Goal: Task Accomplishment & Management: Manage account settings

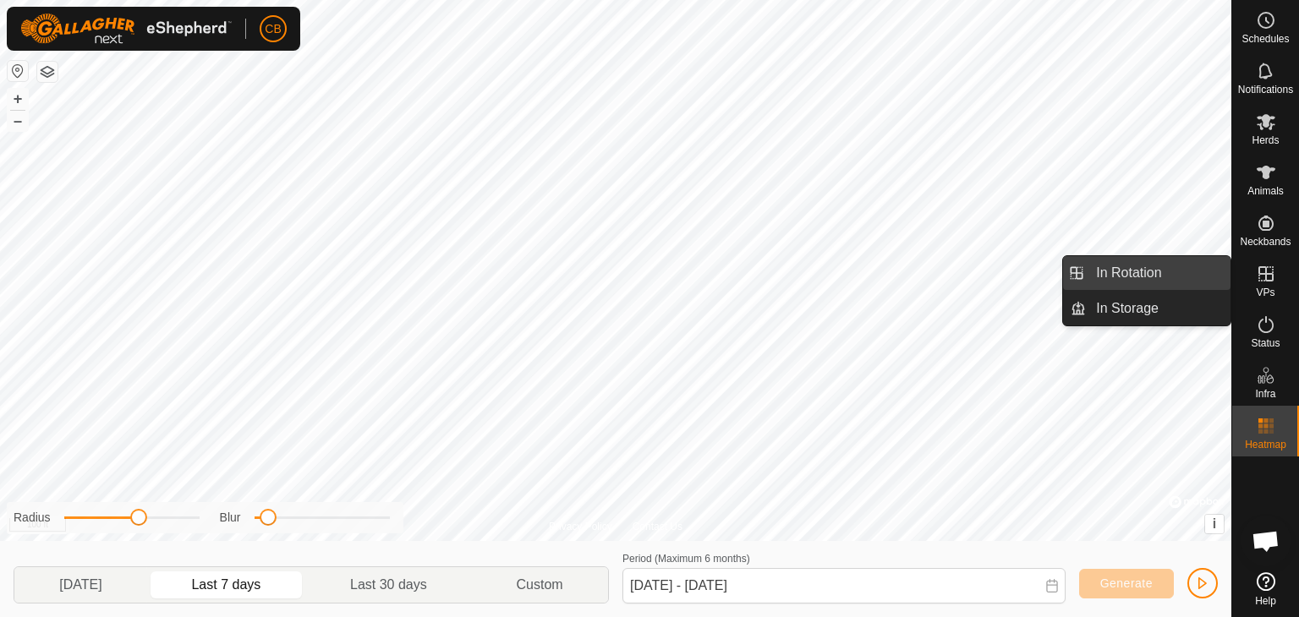
click at [1173, 277] on link "In Rotation" at bounding box center [1158, 273] width 145 height 34
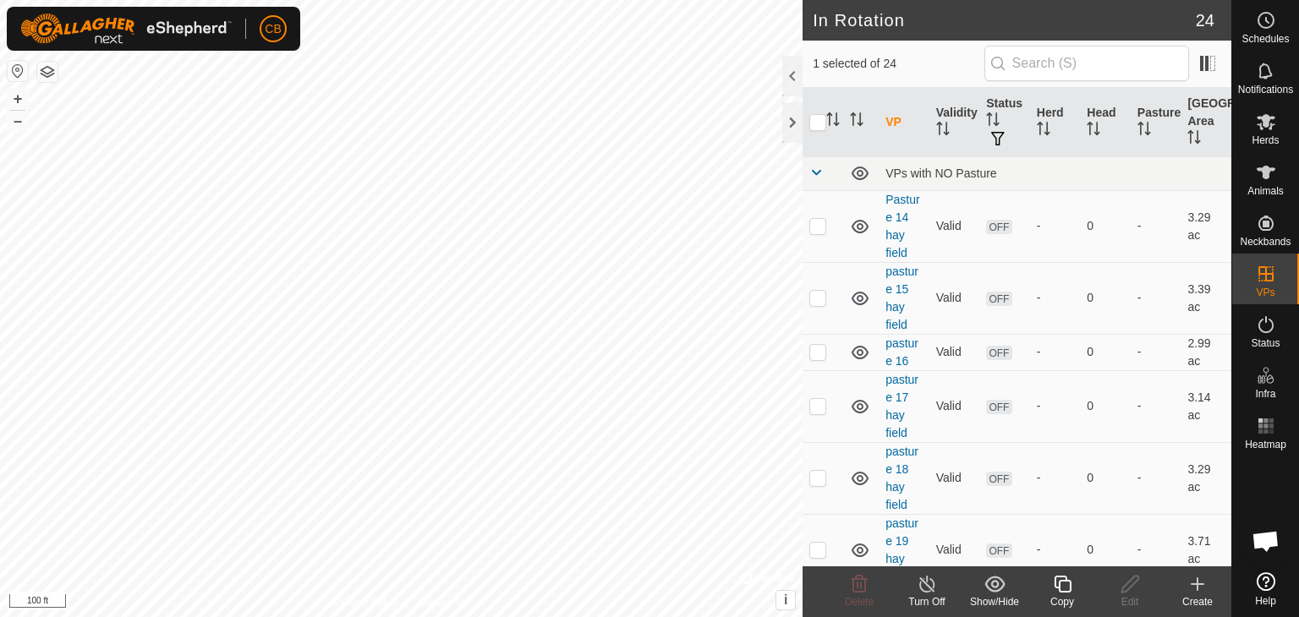
click at [1199, 585] on icon at bounding box center [1198, 584] width 20 height 20
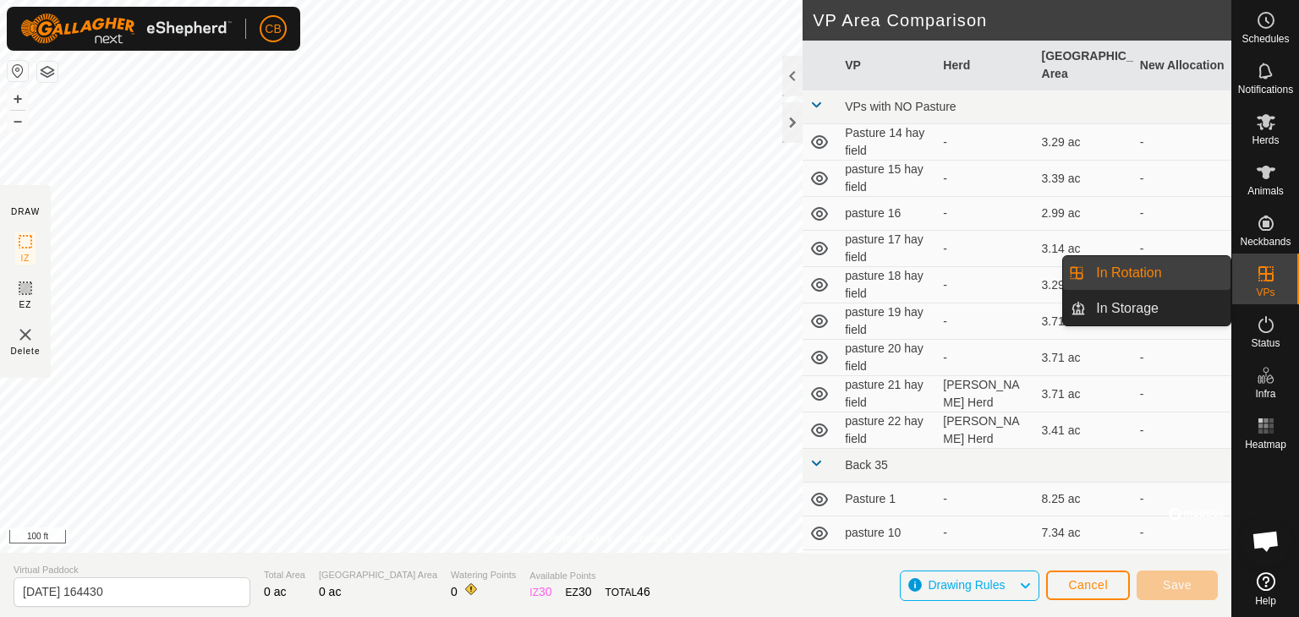
click at [1210, 278] on link "In Rotation" at bounding box center [1158, 273] width 145 height 34
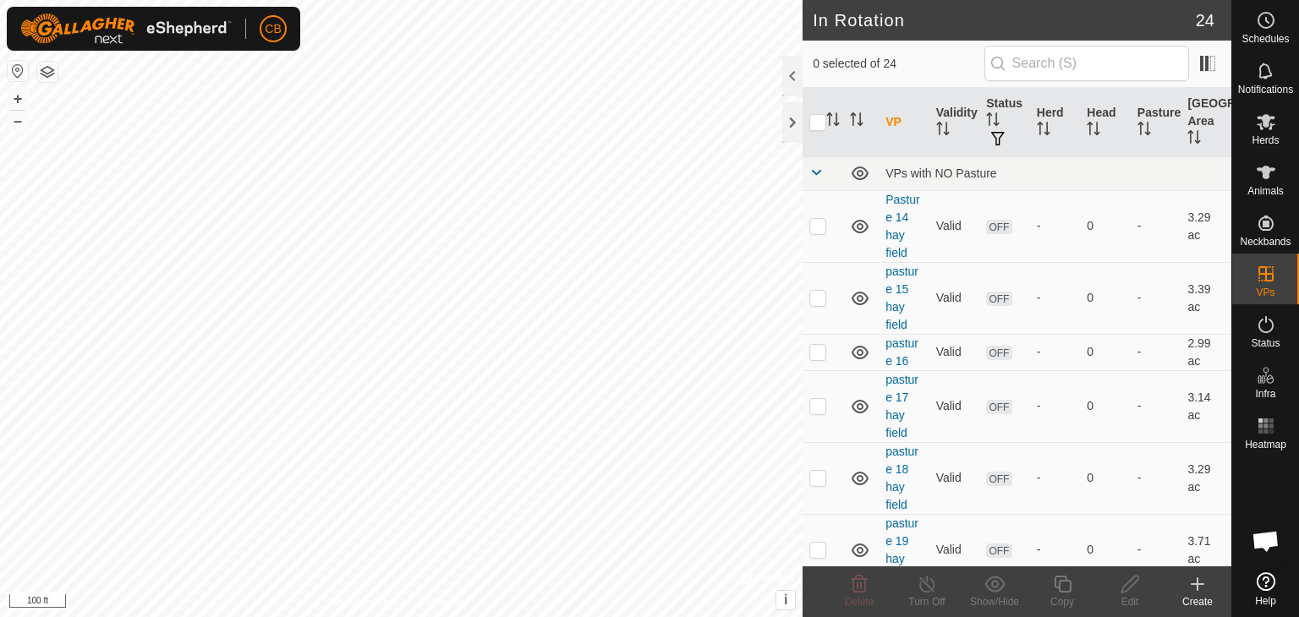
click at [1196, 586] on icon at bounding box center [1198, 584] width 20 height 20
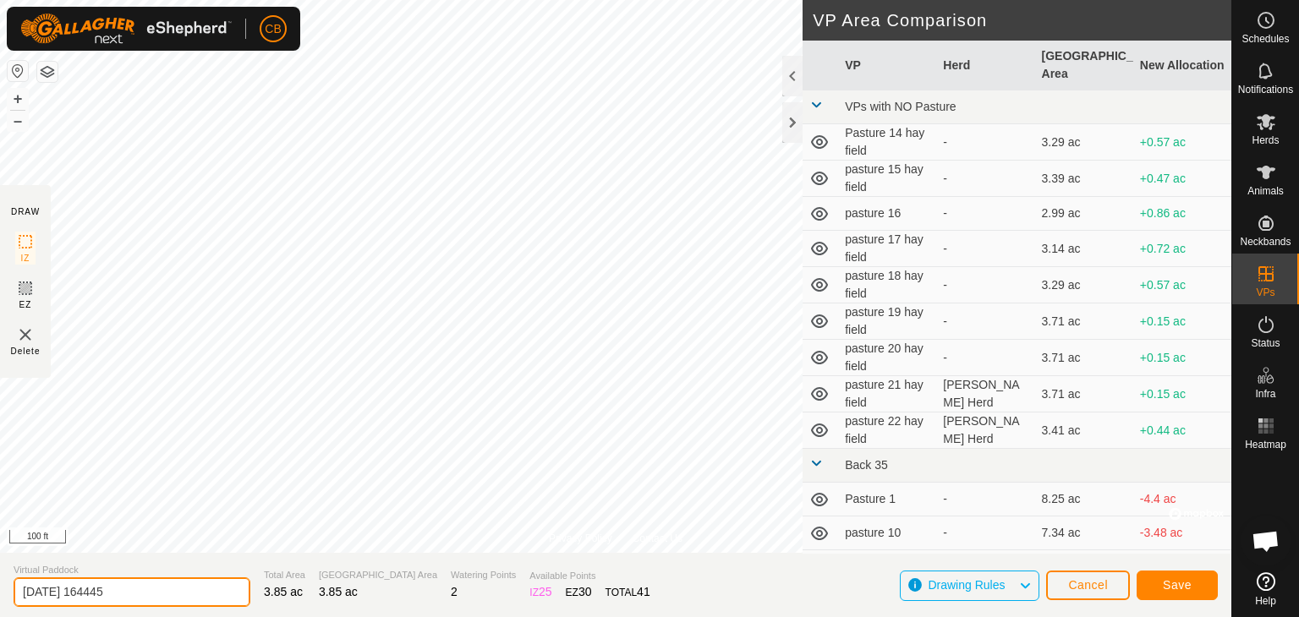
click at [184, 596] on input "[DATE] 164445" at bounding box center [132, 593] width 237 height 30
type input "2"
type input "pasture 23 hay field"
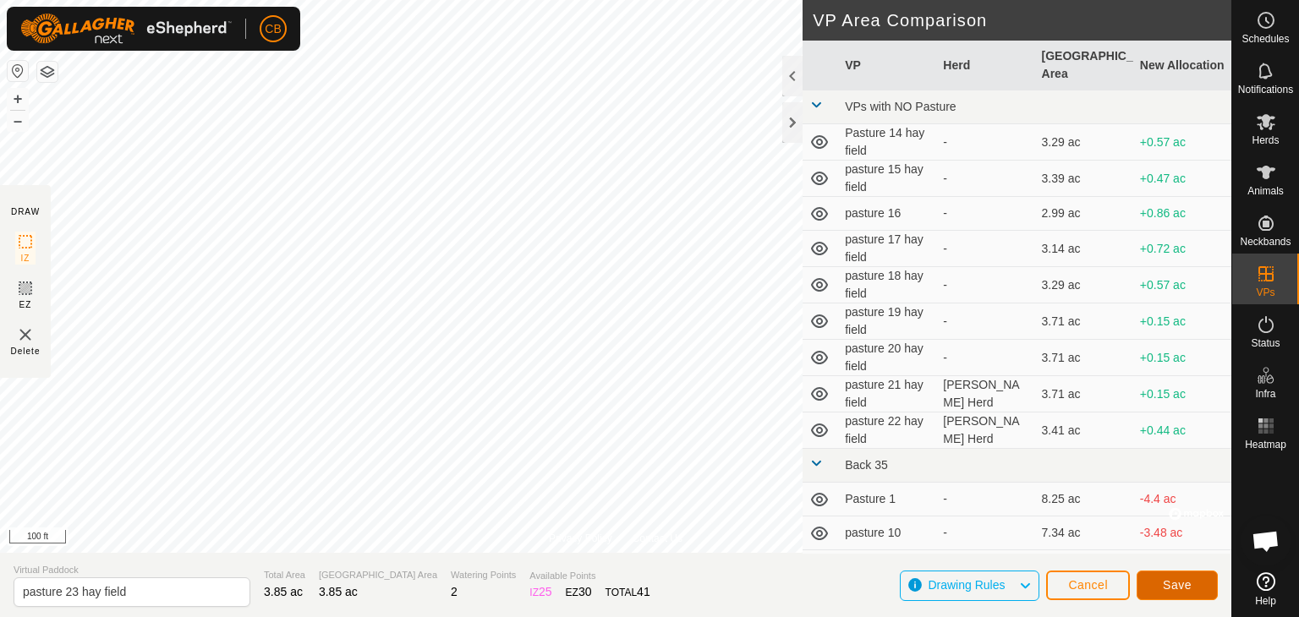
click at [1184, 579] on span "Save" at bounding box center [1177, 586] width 29 height 14
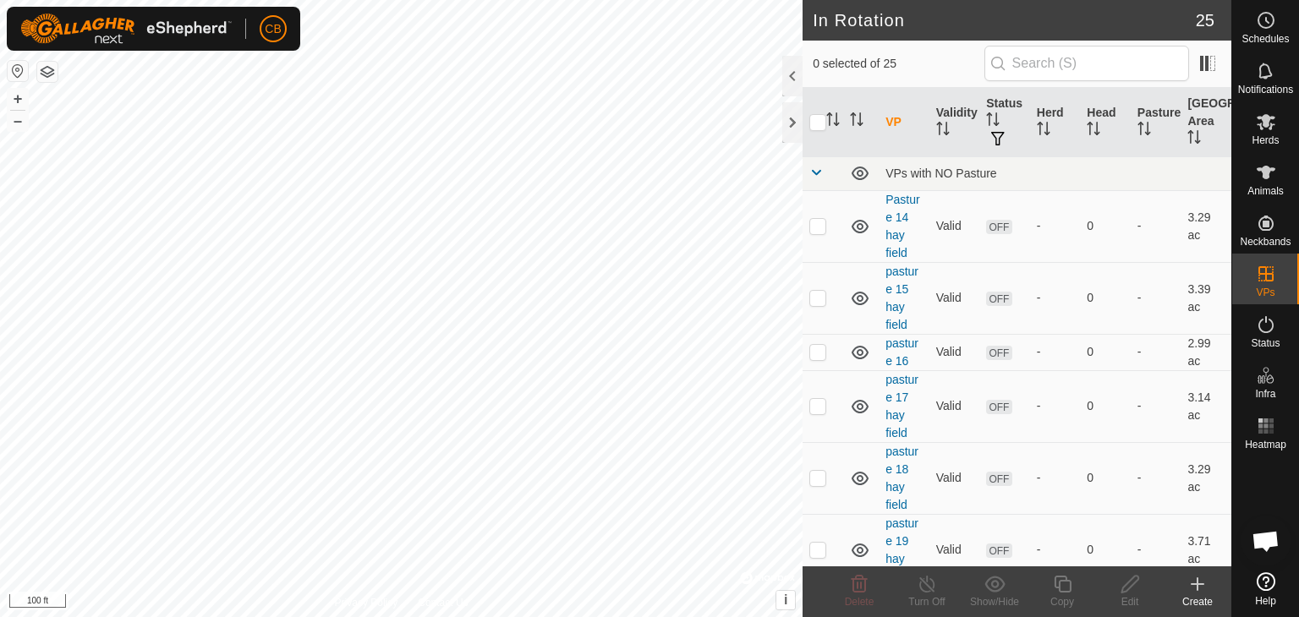
drag, startPoint x: 1184, startPoint y: 579, endPoint x: 1201, endPoint y: 593, distance: 21.7
click at [1201, 593] on create-svg-icon at bounding box center [1198, 584] width 68 height 20
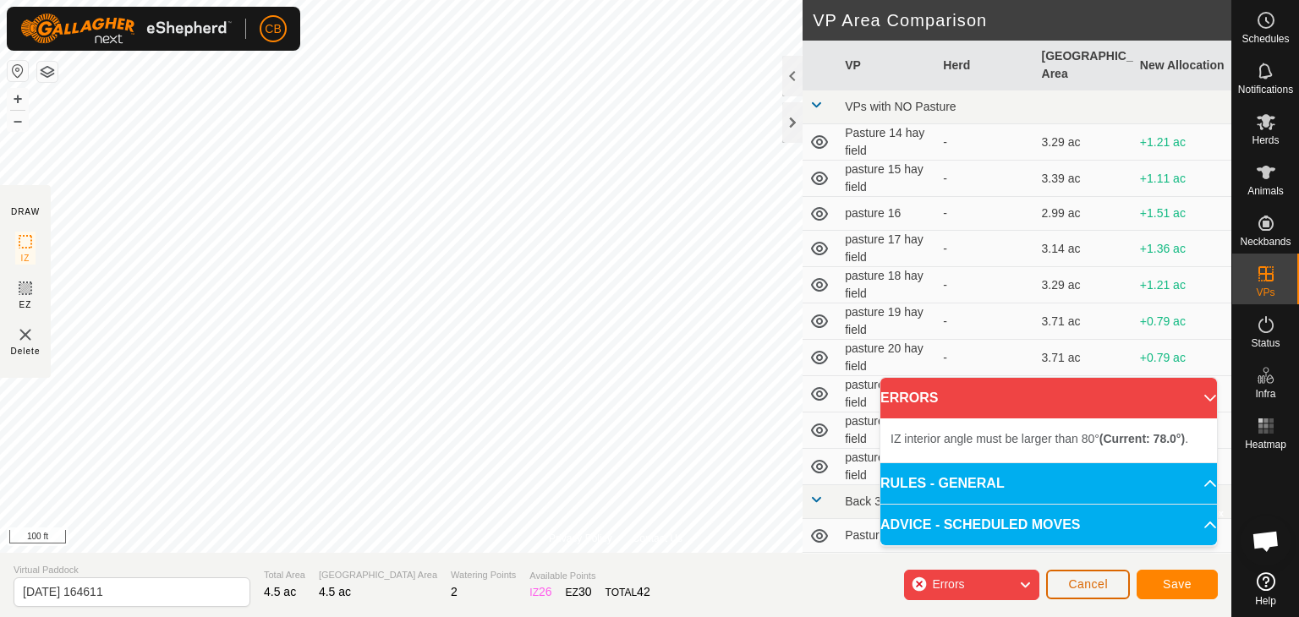
click at [1089, 586] on span "Cancel" at bounding box center [1088, 585] width 40 height 14
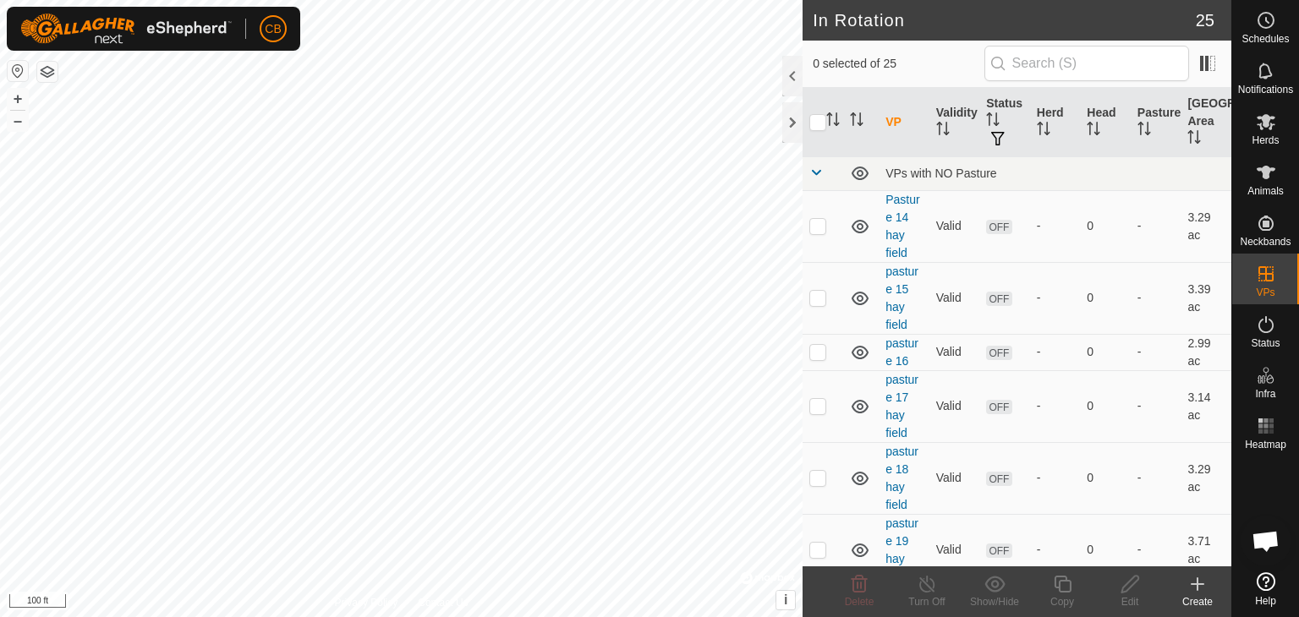
click at [1195, 583] on icon at bounding box center [1198, 584] width 20 height 20
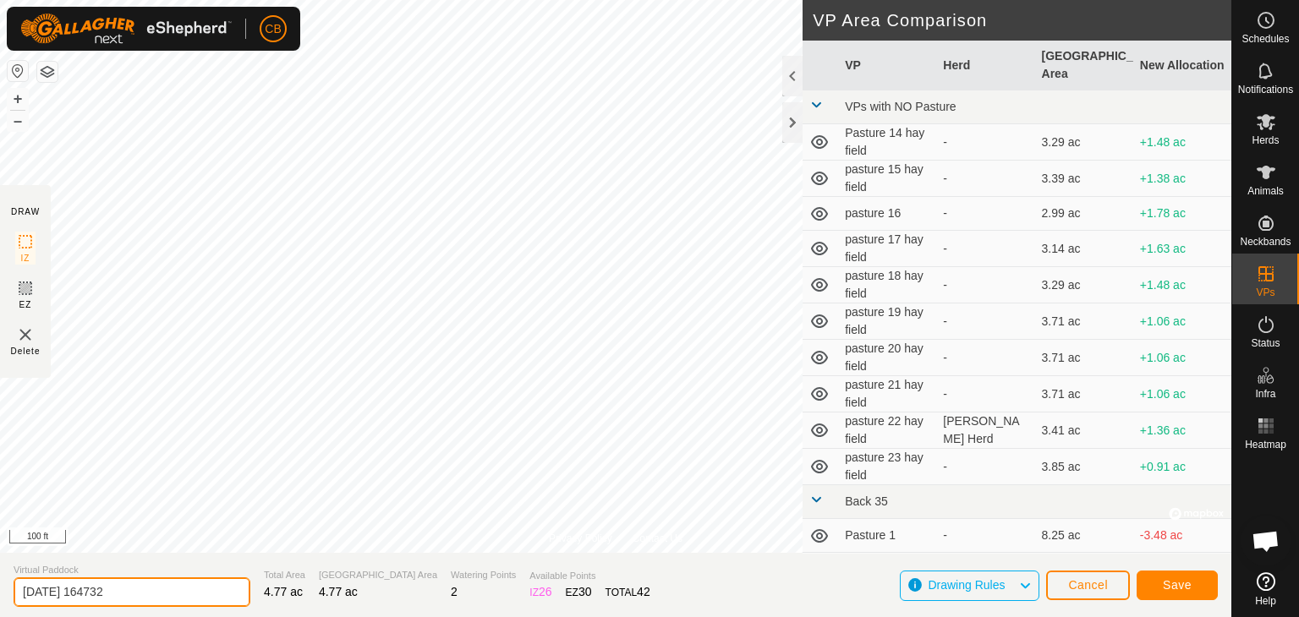
click at [141, 595] on input "[DATE] 164732" at bounding box center [132, 593] width 237 height 30
type input "2"
type input "pasture 24 hay field"
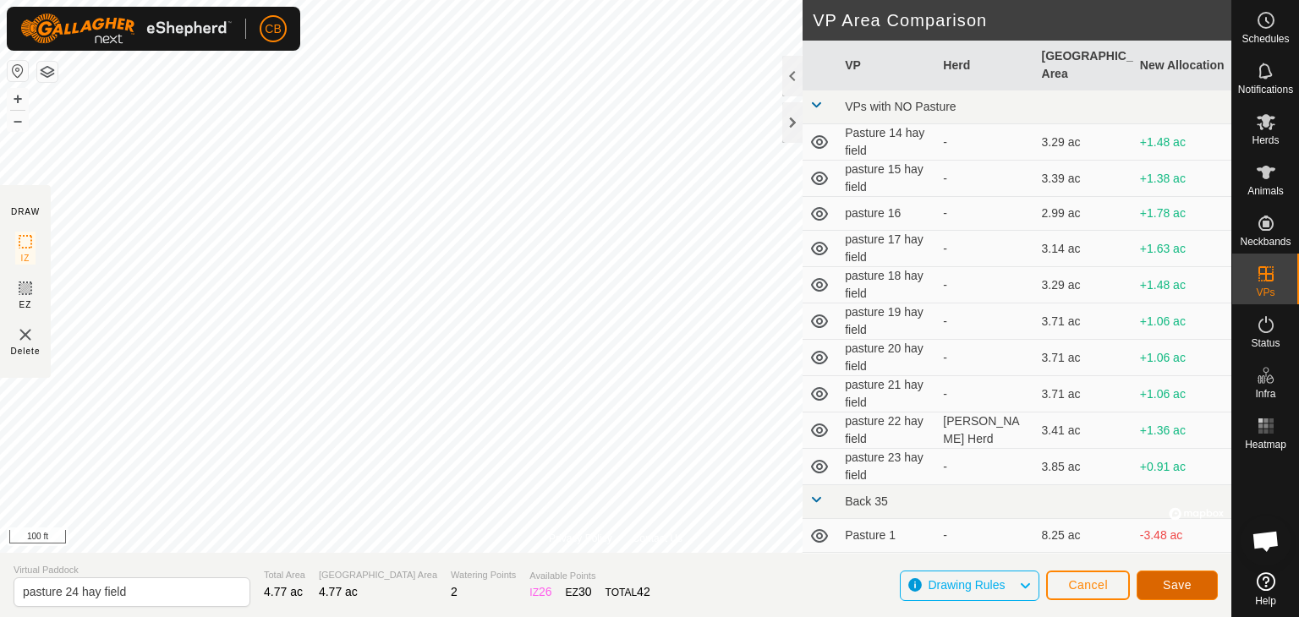
click at [1181, 586] on span "Save" at bounding box center [1177, 586] width 29 height 14
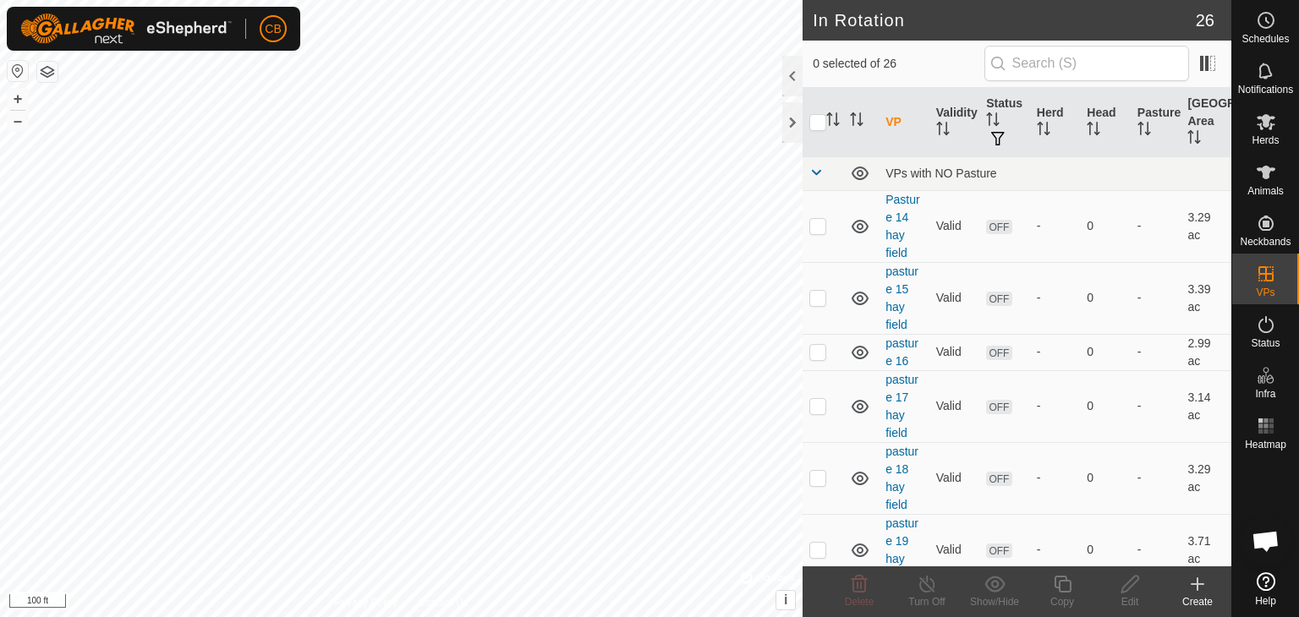
click at [1198, 584] on icon at bounding box center [1198, 584] width 12 height 0
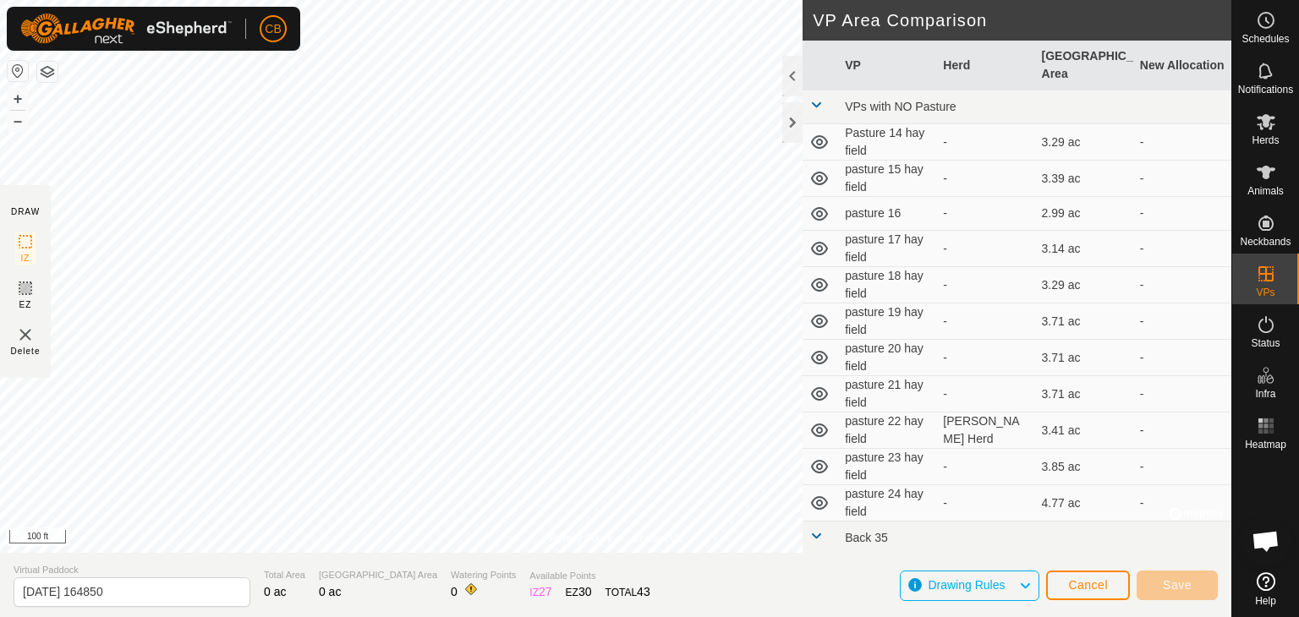
click at [297, 21] on div "CB" at bounding box center [154, 29] width 294 height 44
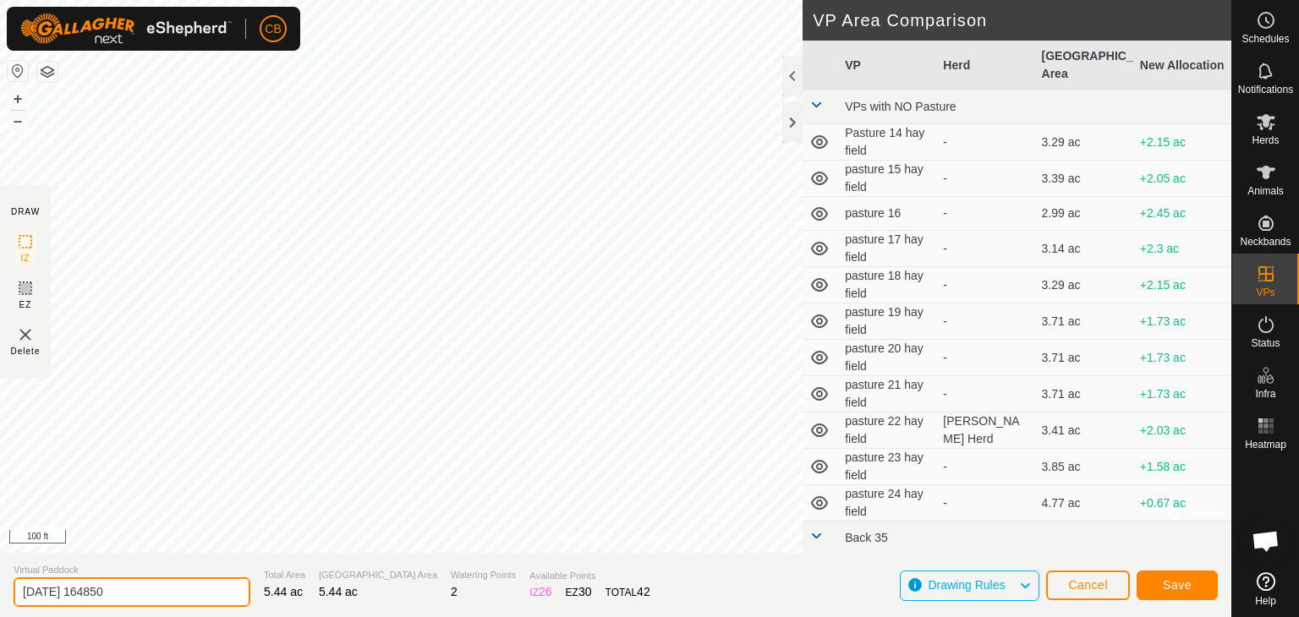
click at [156, 594] on input "[DATE] 164850" at bounding box center [132, 593] width 237 height 30
type input "2"
type input "pasture 25 hay field"
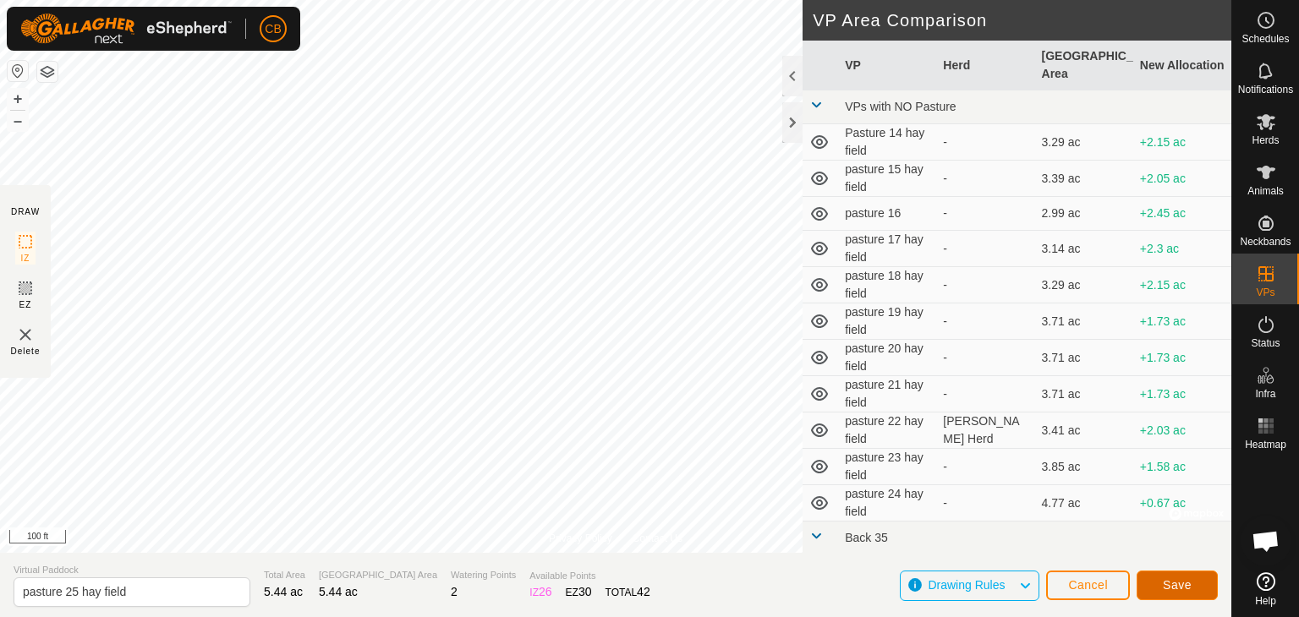
click at [1171, 584] on span "Save" at bounding box center [1177, 586] width 29 height 14
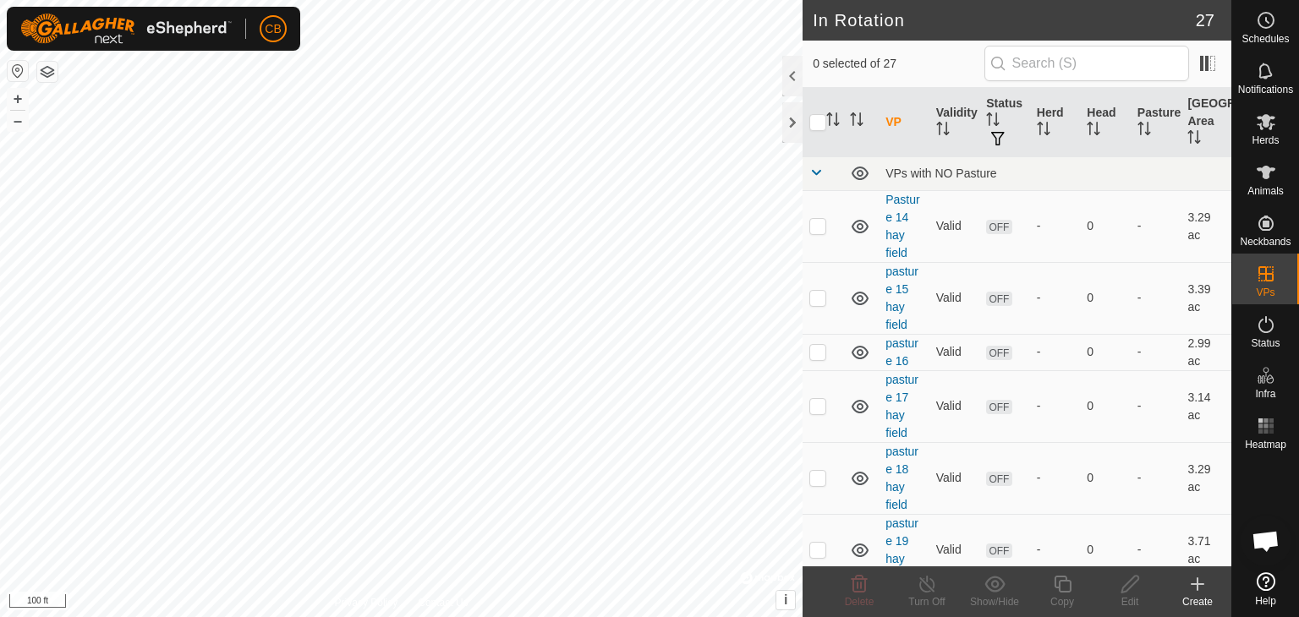
click at [1204, 585] on icon at bounding box center [1198, 584] width 20 height 20
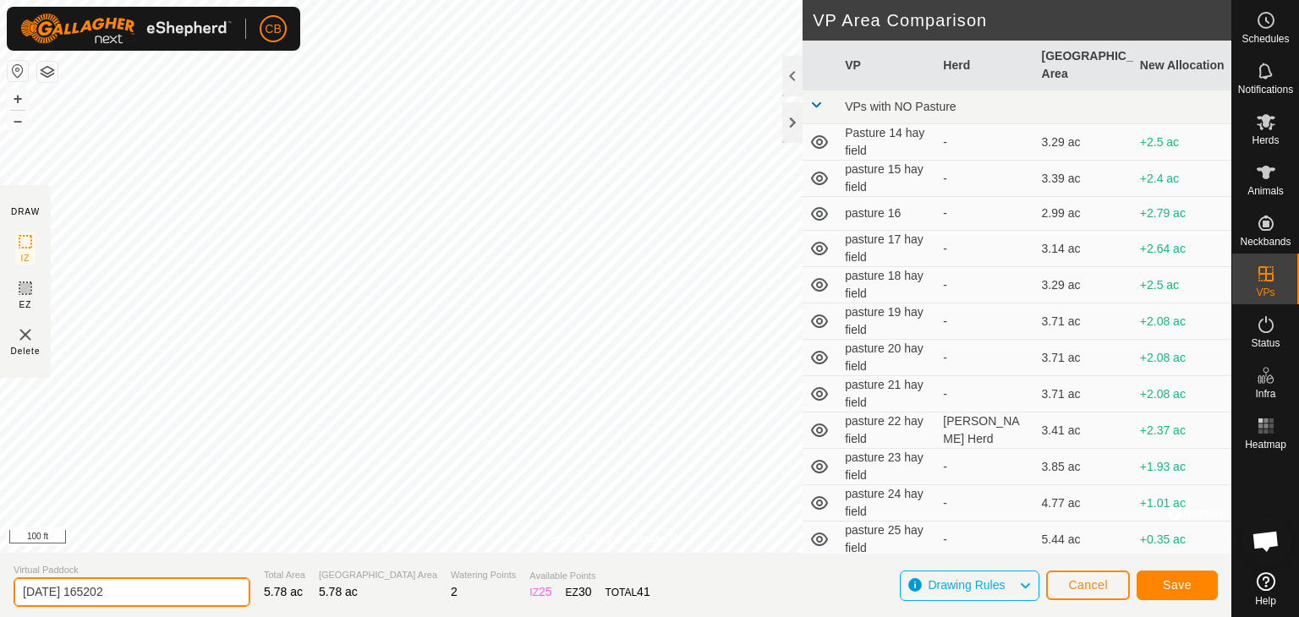
click at [168, 591] on input "[DATE] 165202" at bounding box center [132, 593] width 237 height 30
type input "2"
type input "pasture 26 hay field"
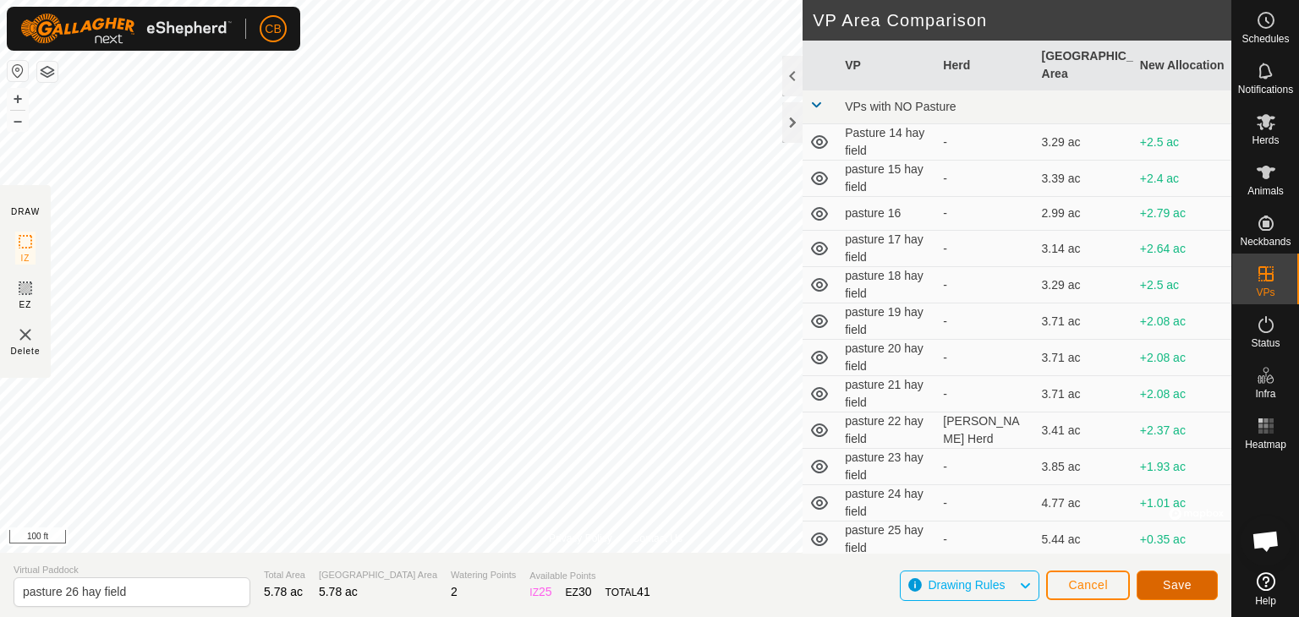
click at [1191, 590] on span "Save" at bounding box center [1177, 586] width 29 height 14
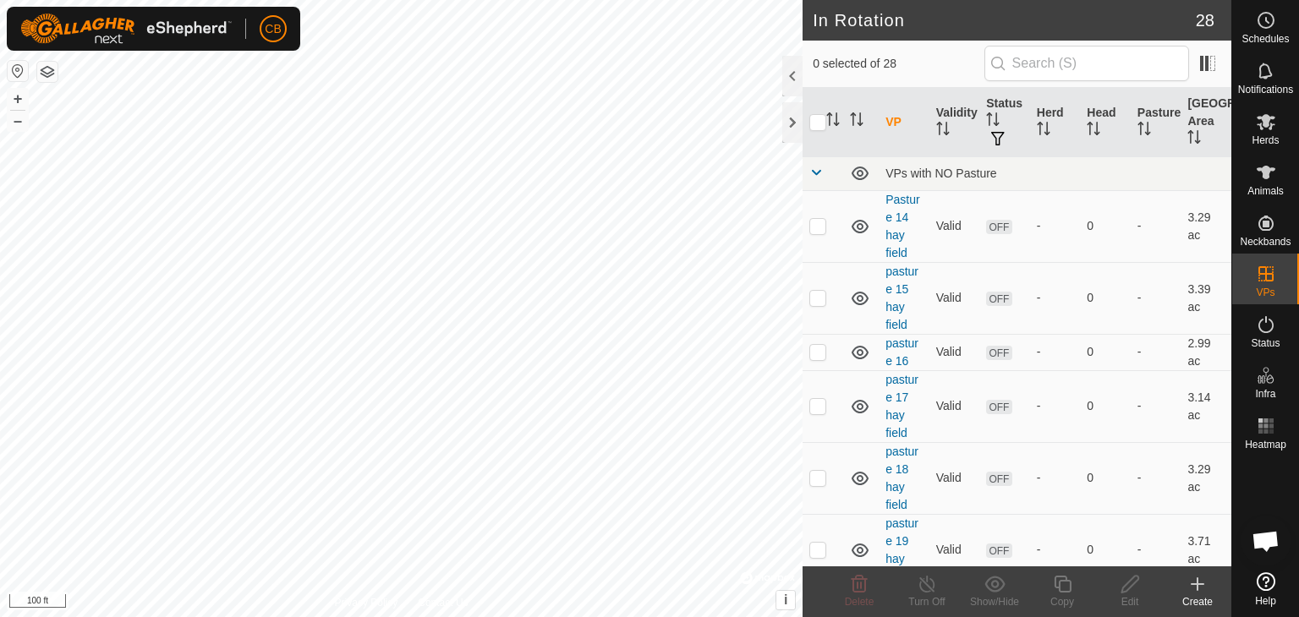
click at [1199, 592] on icon at bounding box center [1198, 584] width 20 height 20
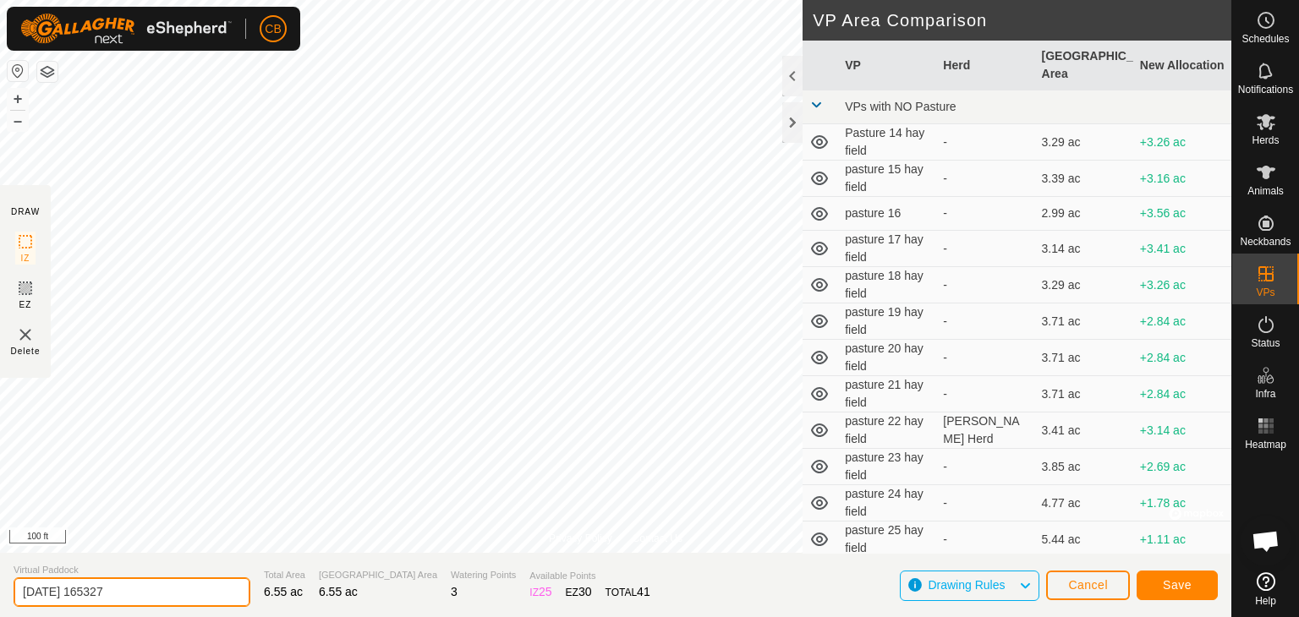
click at [161, 594] on input "[DATE] 165327" at bounding box center [132, 593] width 237 height 30
type input "2"
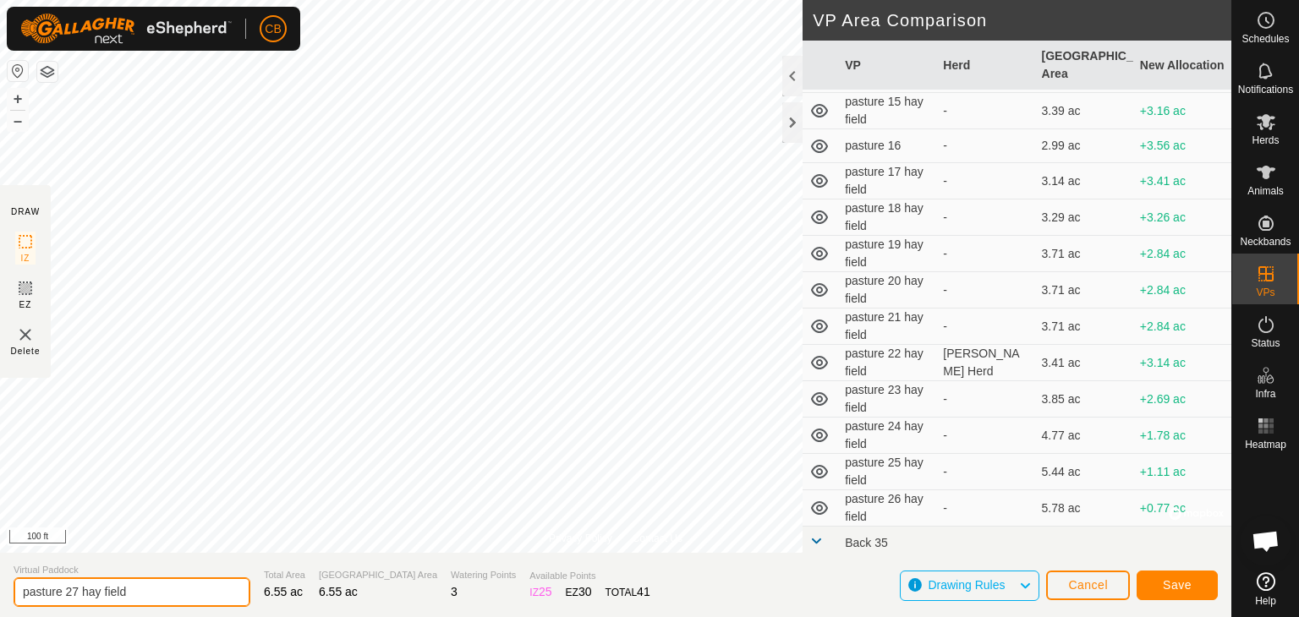
scroll to position [101, 0]
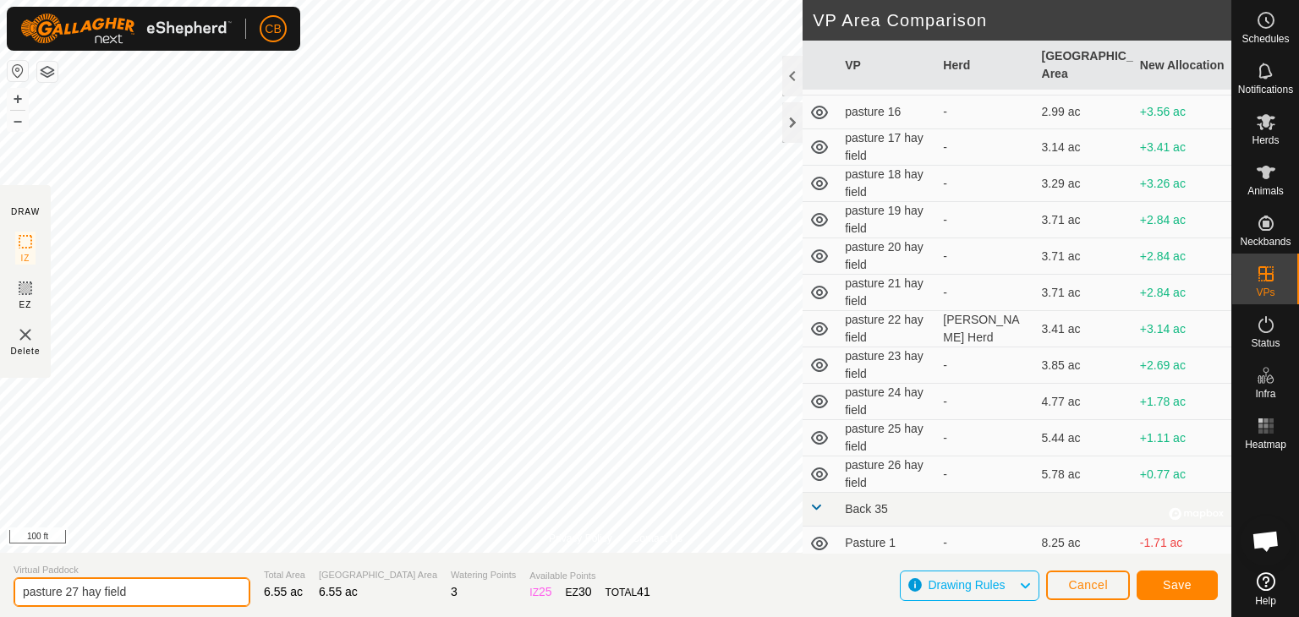
type input "pasture 27 hay field"
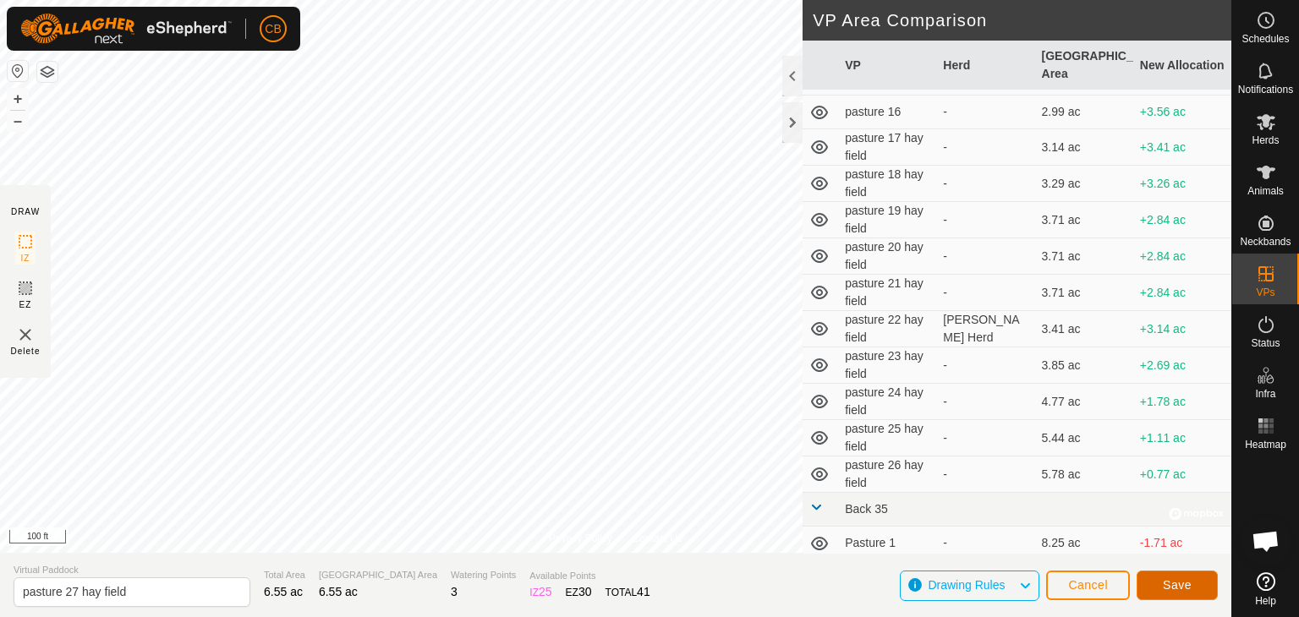
click at [1190, 579] on span "Save" at bounding box center [1177, 586] width 29 height 14
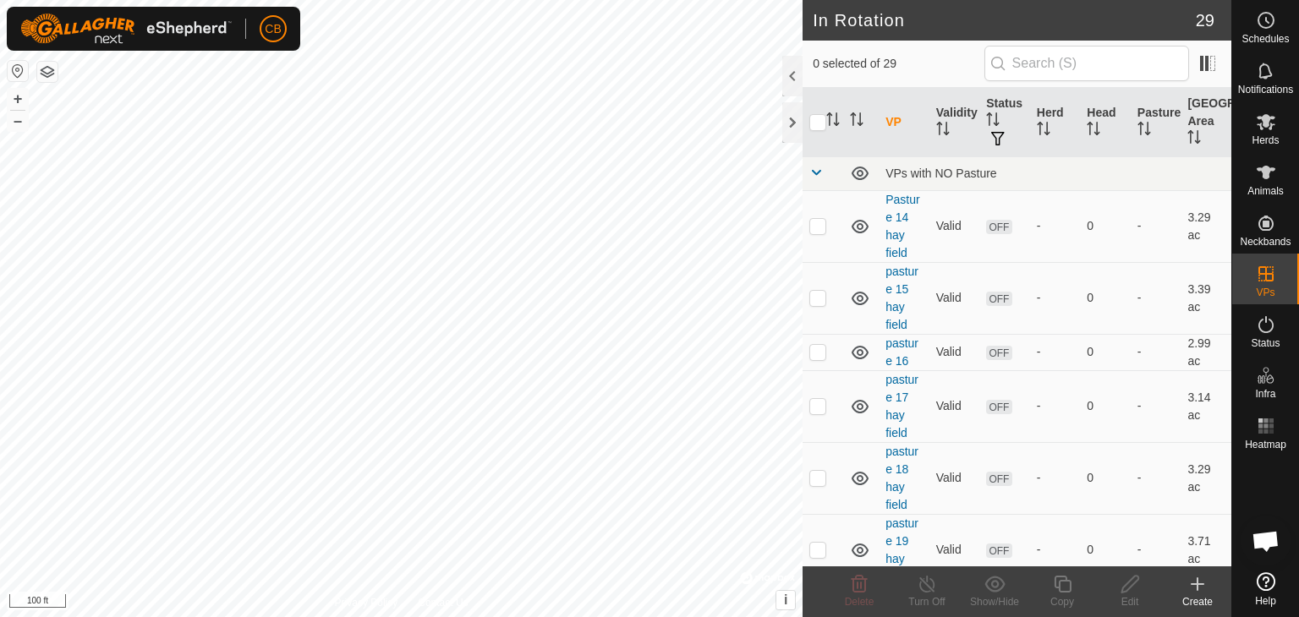
click at [1203, 590] on icon at bounding box center [1198, 584] width 20 height 20
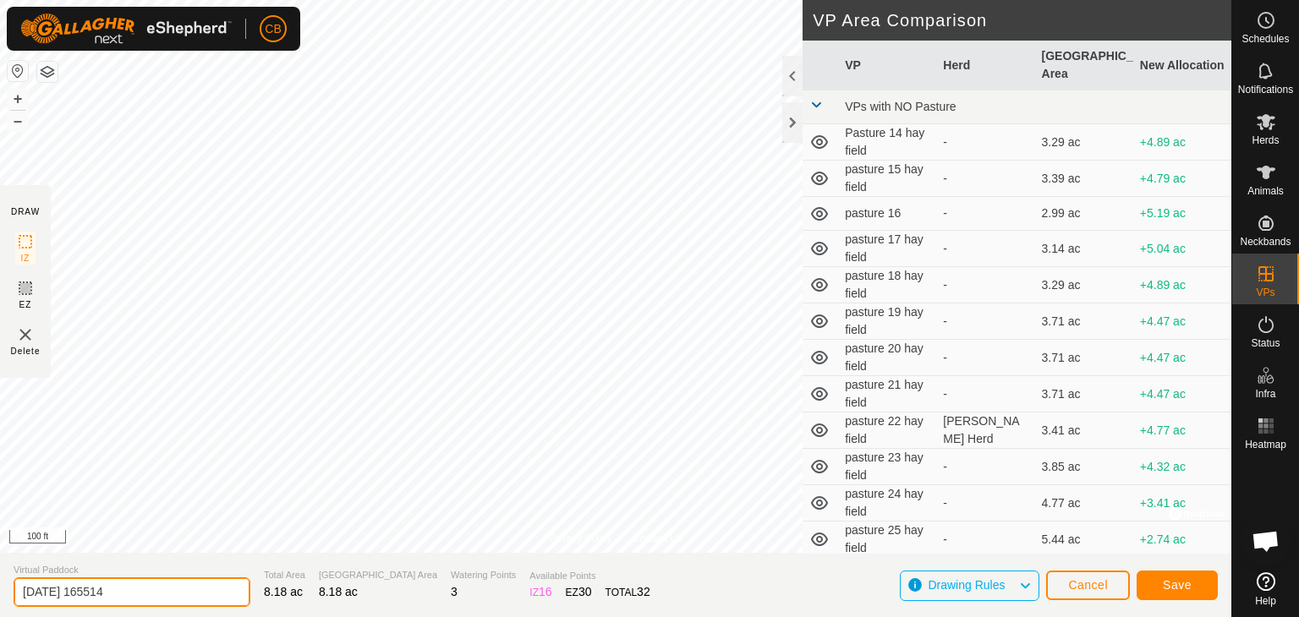
click at [159, 590] on input "[DATE] 165514" at bounding box center [132, 593] width 237 height 30
type input "2"
click at [74, 591] on input "pasture" at bounding box center [132, 593] width 237 height 30
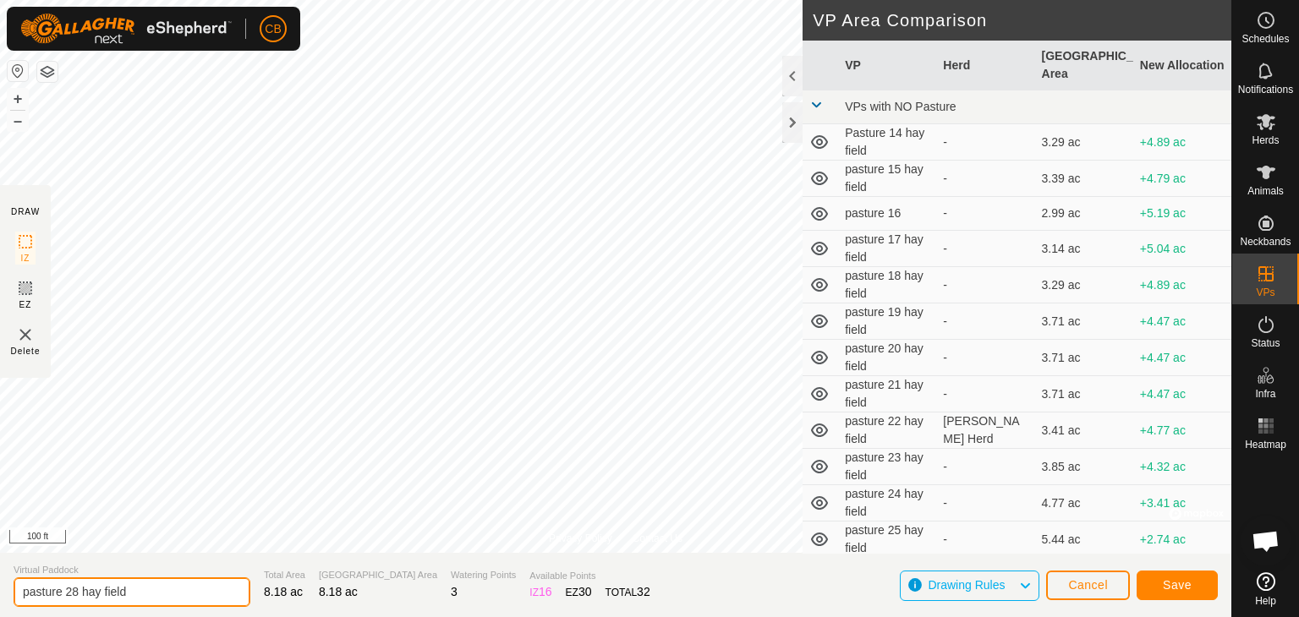
type input "pasture 28 hay field"
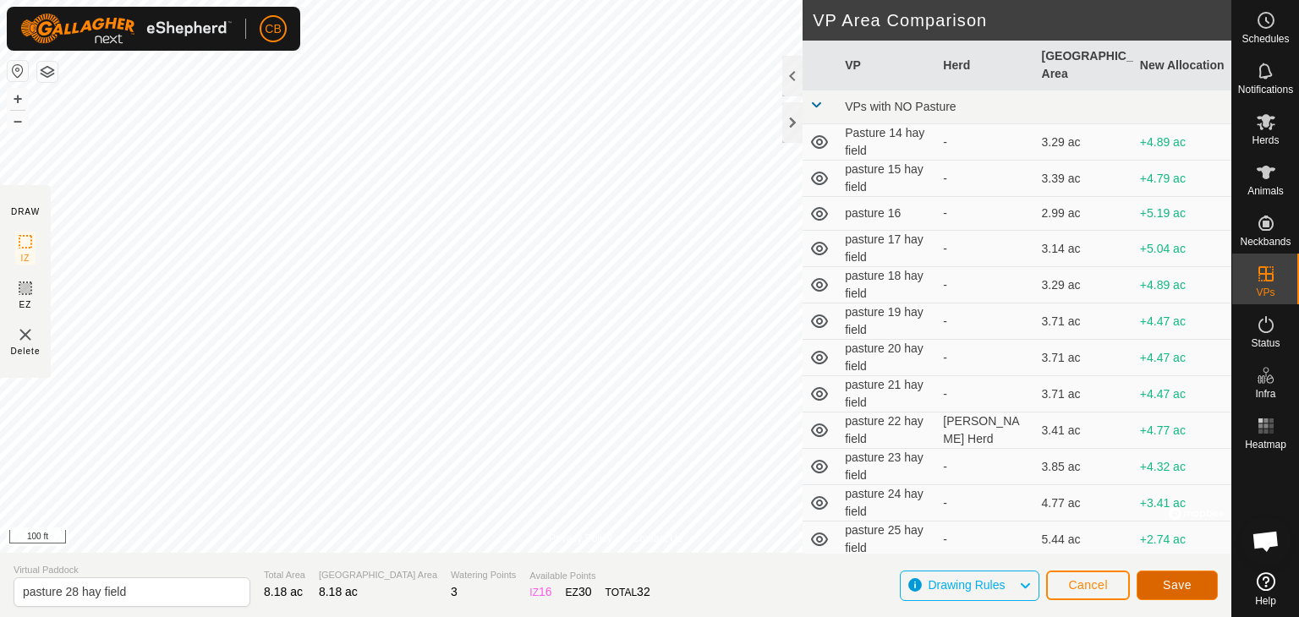
click at [1168, 583] on span "Save" at bounding box center [1177, 586] width 29 height 14
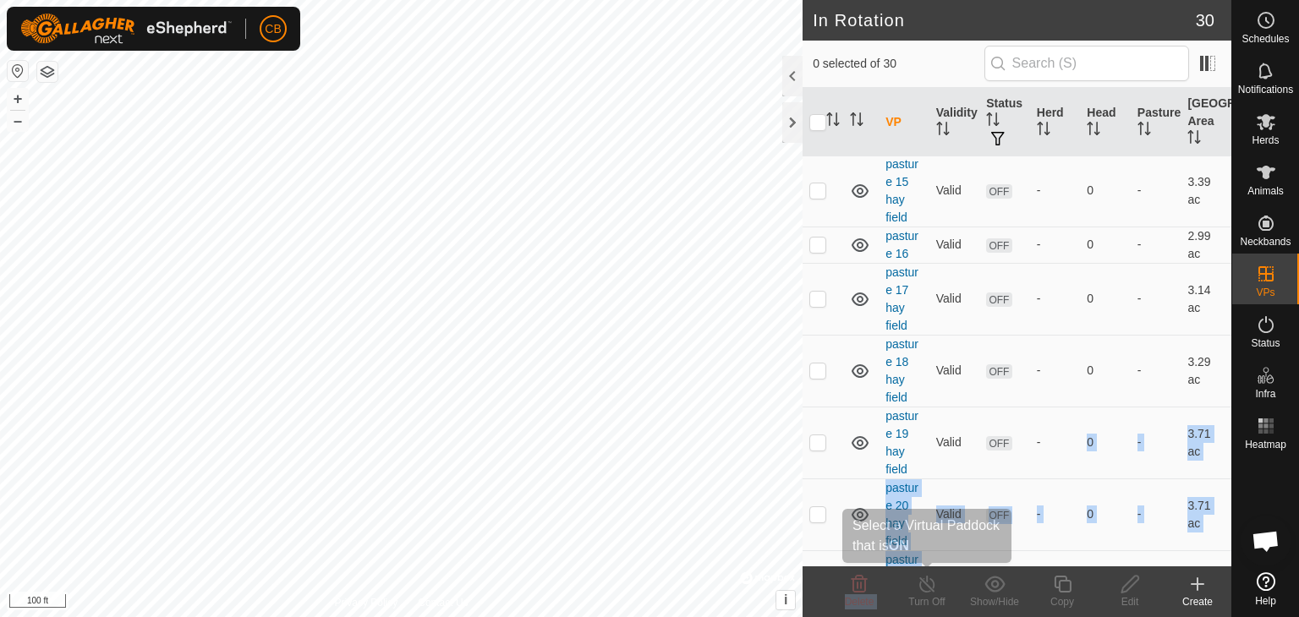
drag, startPoint x: 1030, startPoint y: 563, endPoint x: 873, endPoint y: 567, distance: 157.4
click at [873, 567] on article "In Rotation 30 0 selected of 30 VP Validity Status Herd Head Pasture Grazing Ar…" at bounding box center [1017, 308] width 429 height 617
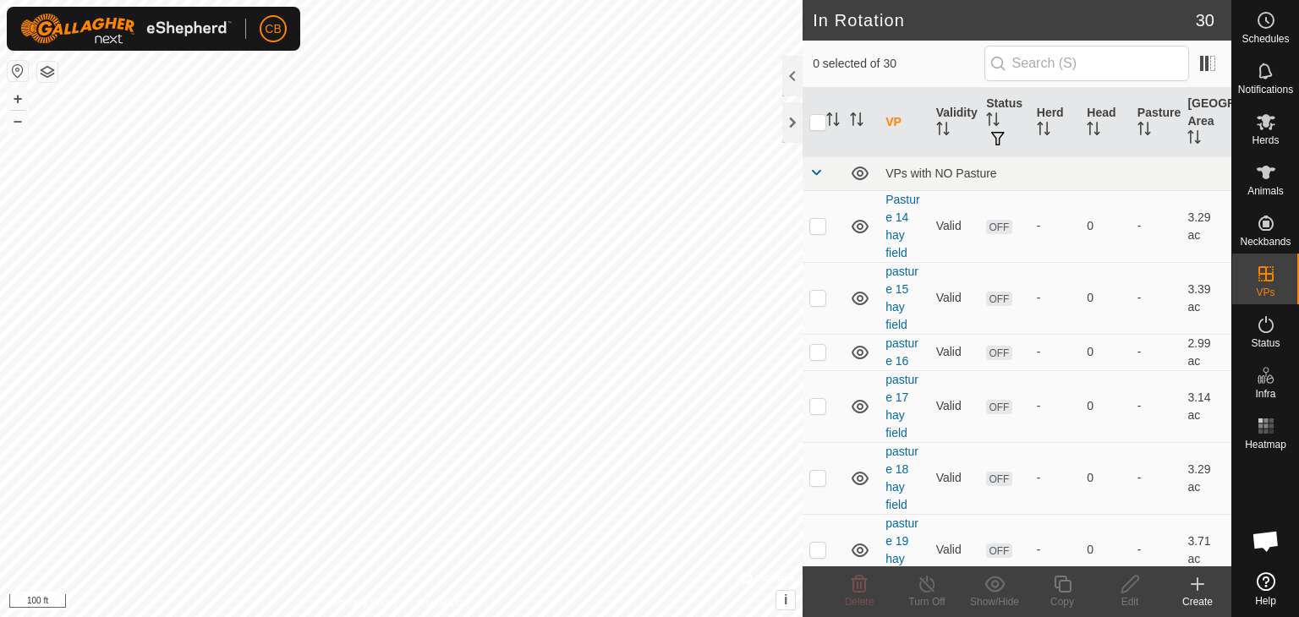
click at [1199, 590] on icon at bounding box center [1198, 584] width 20 height 20
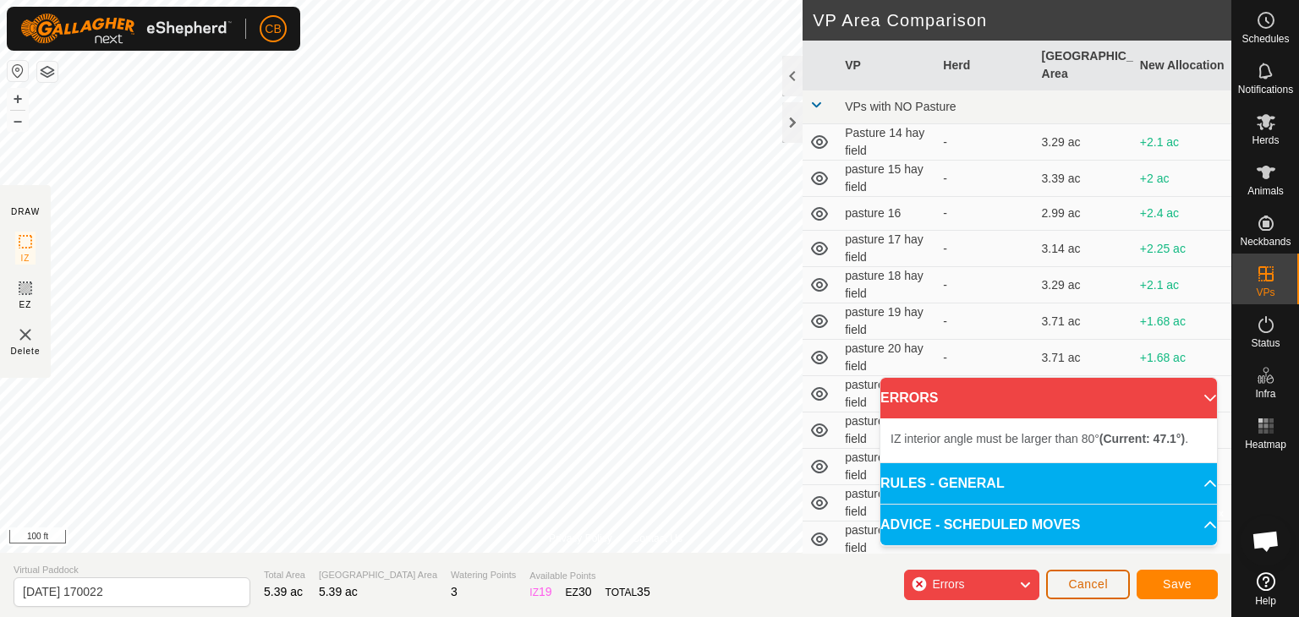
click at [1089, 583] on span "Cancel" at bounding box center [1088, 585] width 40 height 14
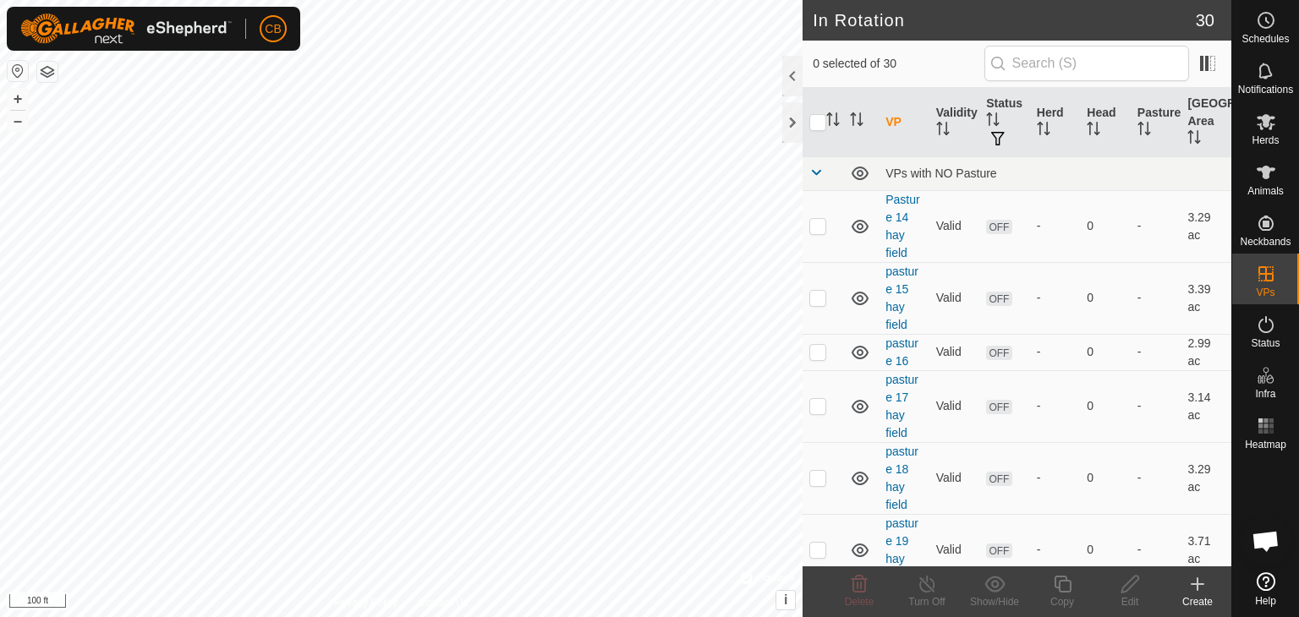
click at [1198, 585] on icon at bounding box center [1198, 585] width 0 height 12
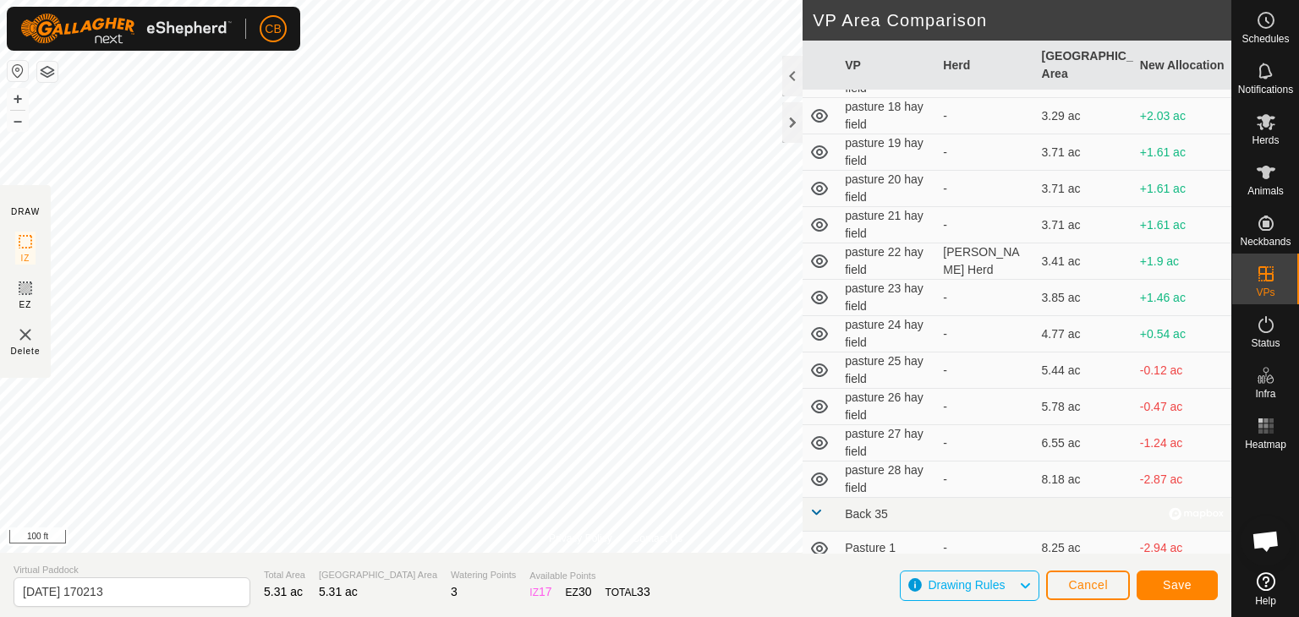
scroll to position [214, 0]
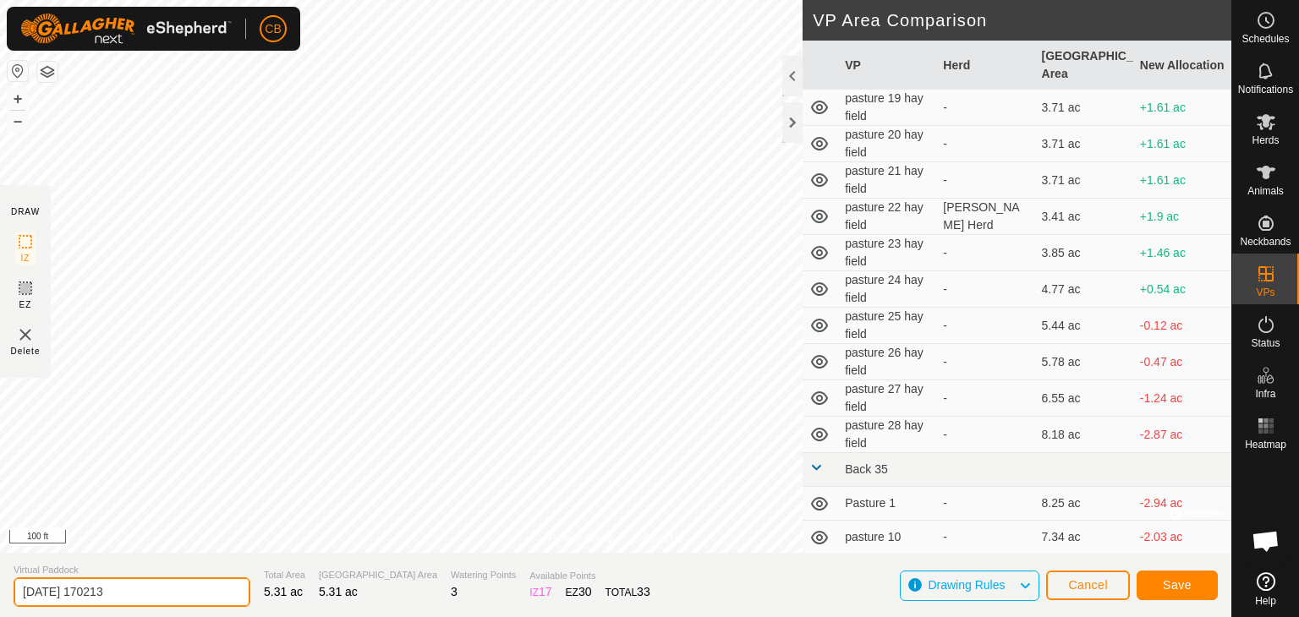
click at [138, 589] on input "[DATE] 170213" at bounding box center [132, 593] width 237 height 30
type input "2"
type input "pasture 29 hay field"
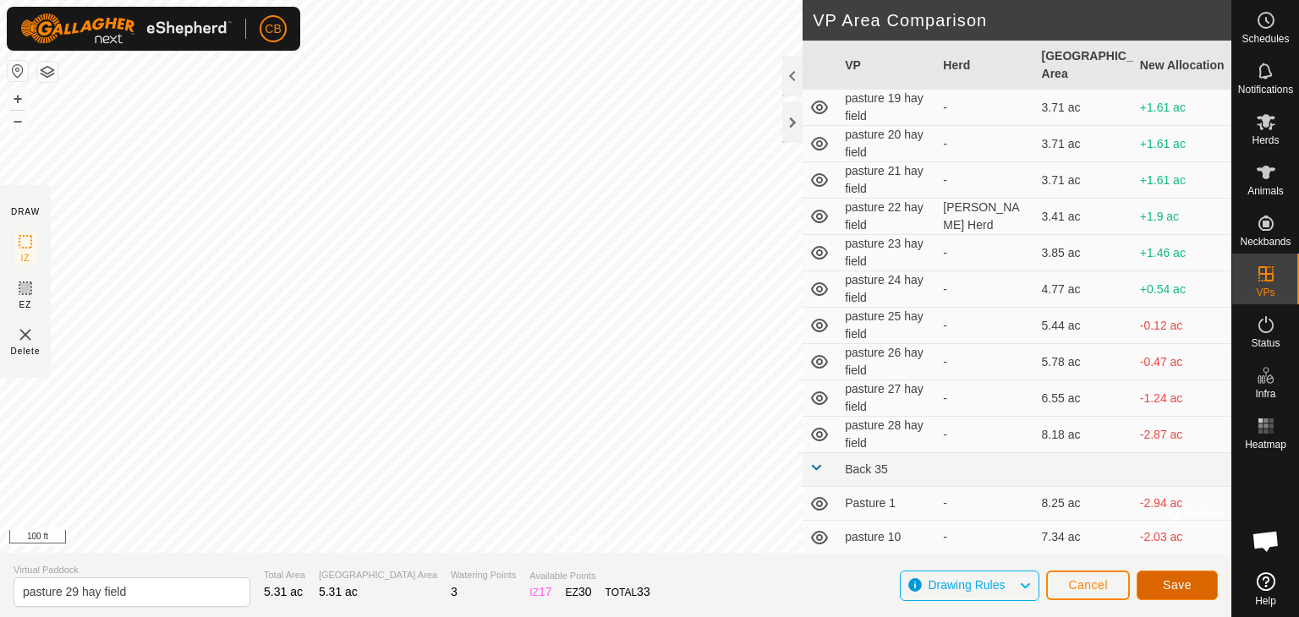
click at [1171, 583] on span "Save" at bounding box center [1177, 586] width 29 height 14
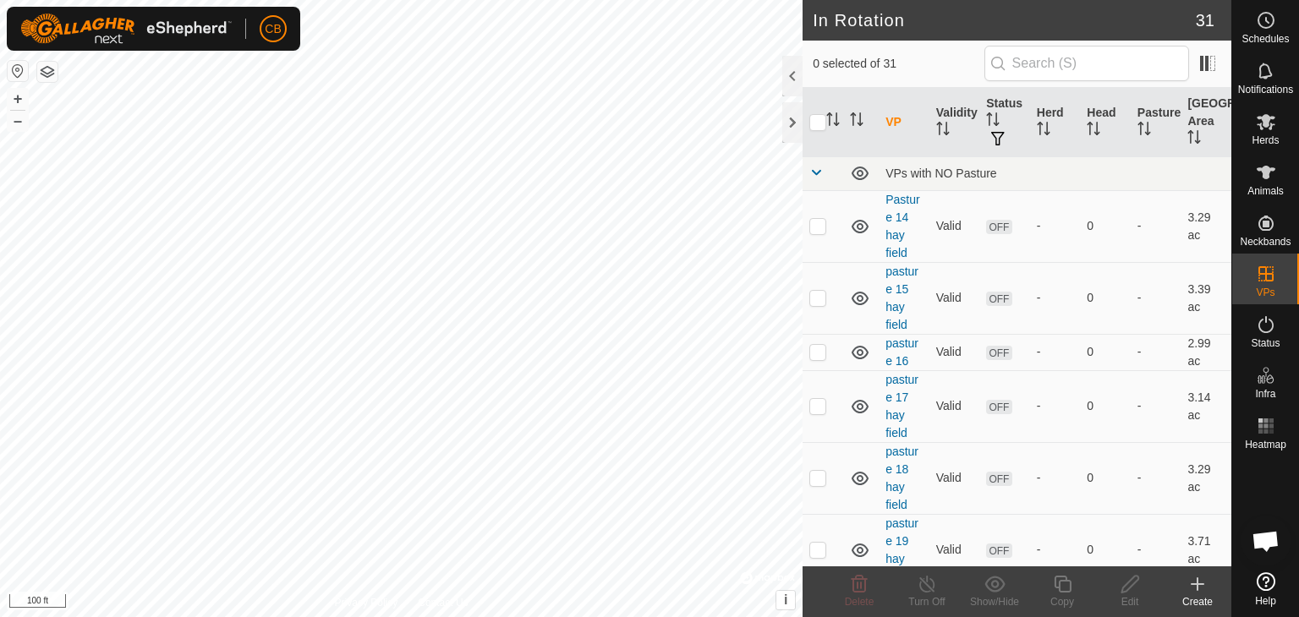
click at [1198, 587] on icon at bounding box center [1198, 585] width 0 height 12
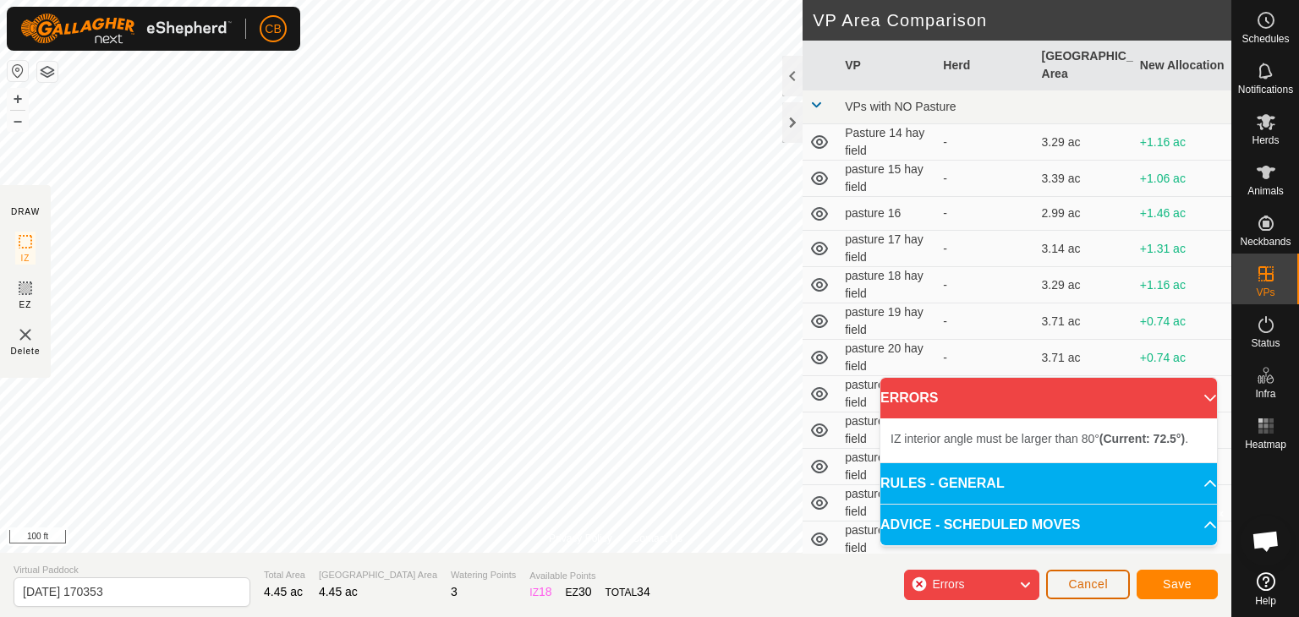
click at [1089, 579] on span "Cancel" at bounding box center [1088, 585] width 40 height 14
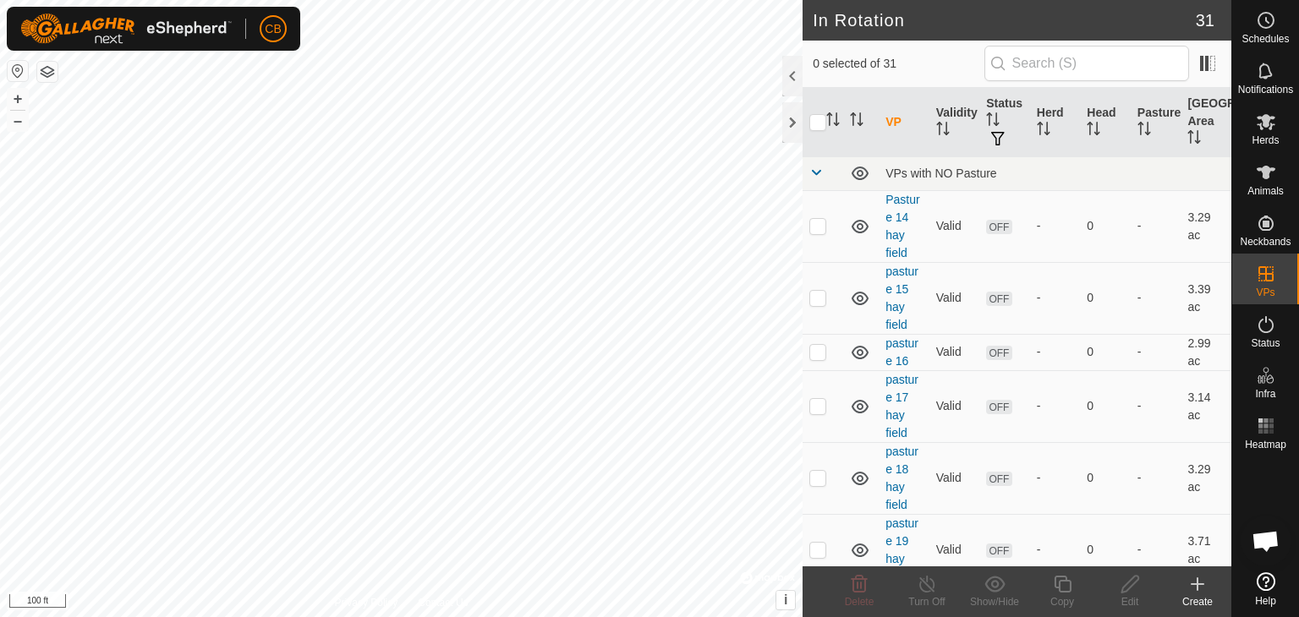
click at [1193, 593] on icon at bounding box center [1198, 584] width 20 height 20
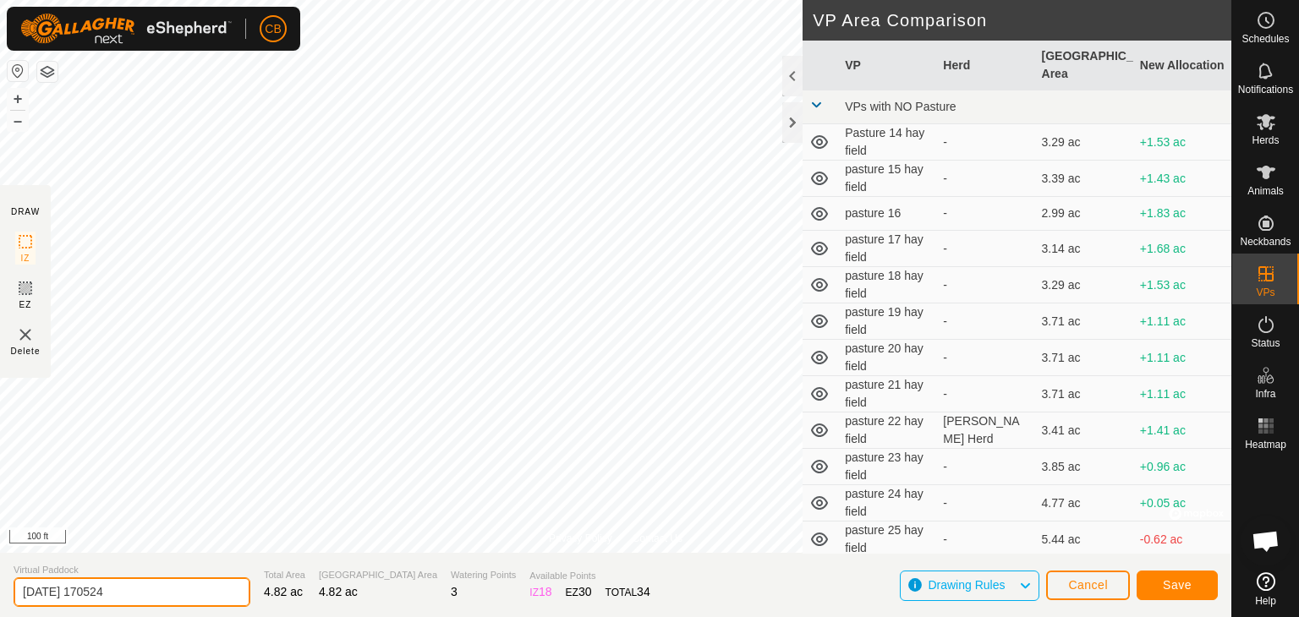
click at [145, 590] on input "[DATE] 170524" at bounding box center [132, 593] width 237 height 30
type input "2"
type input "pasture 29"
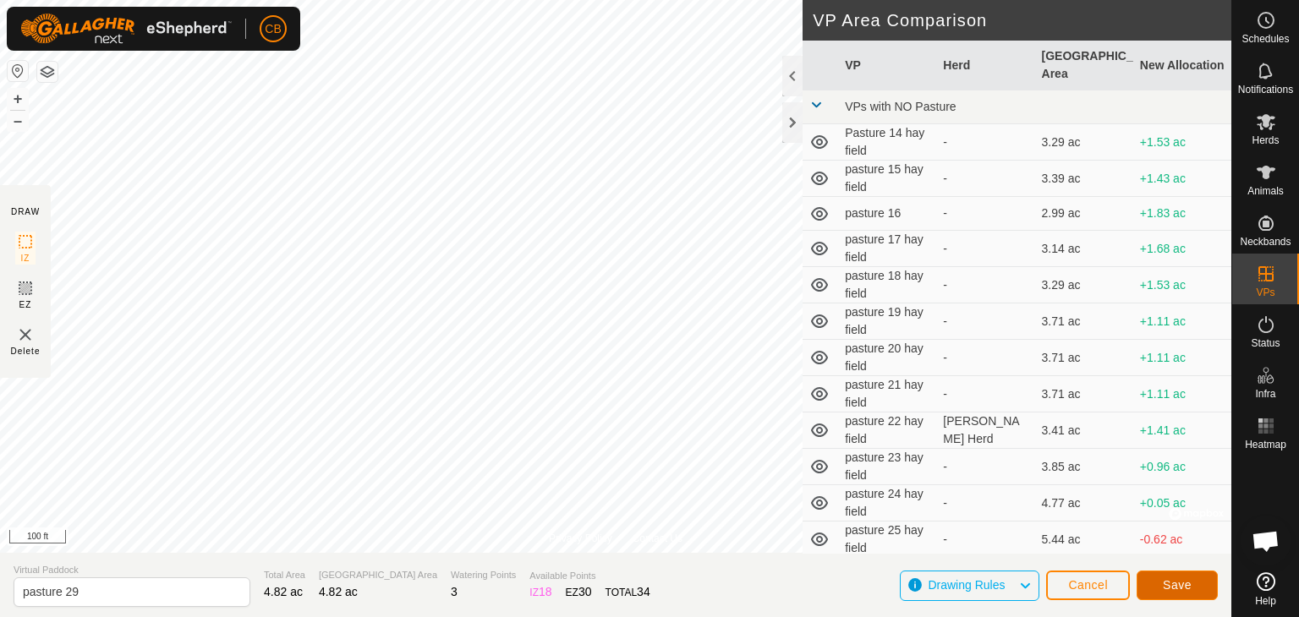
click at [1160, 590] on button "Save" at bounding box center [1177, 586] width 81 height 30
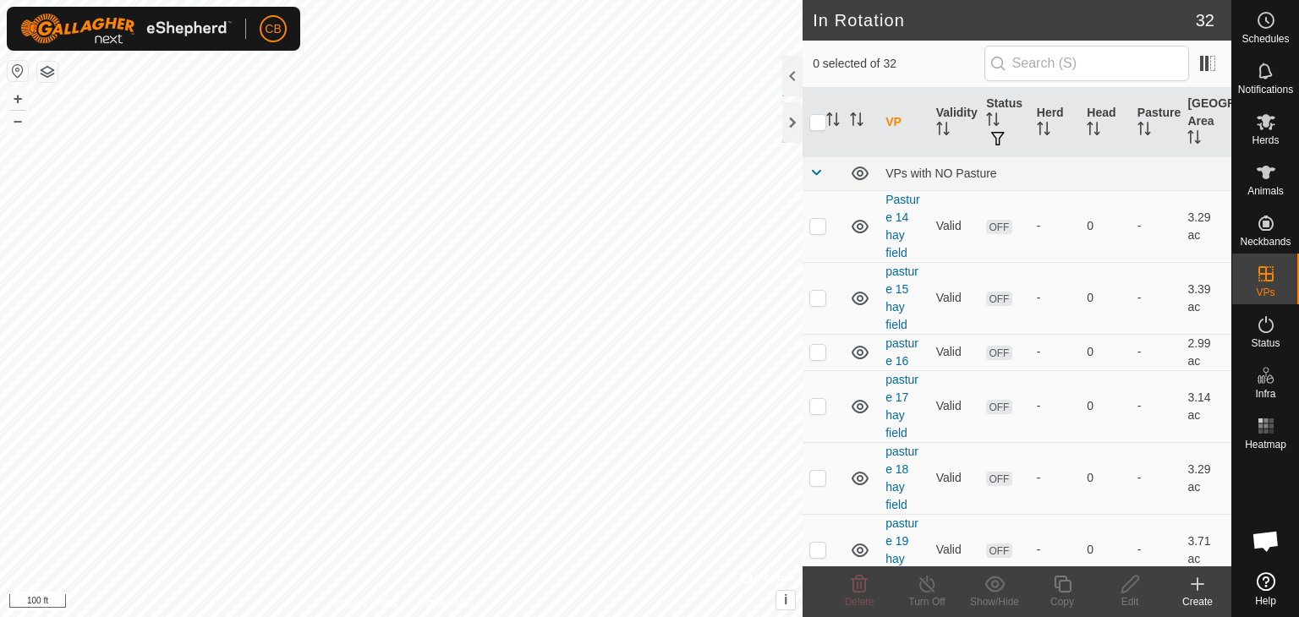
click at [1208, 590] on create-svg-icon at bounding box center [1198, 584] width 68 height 20
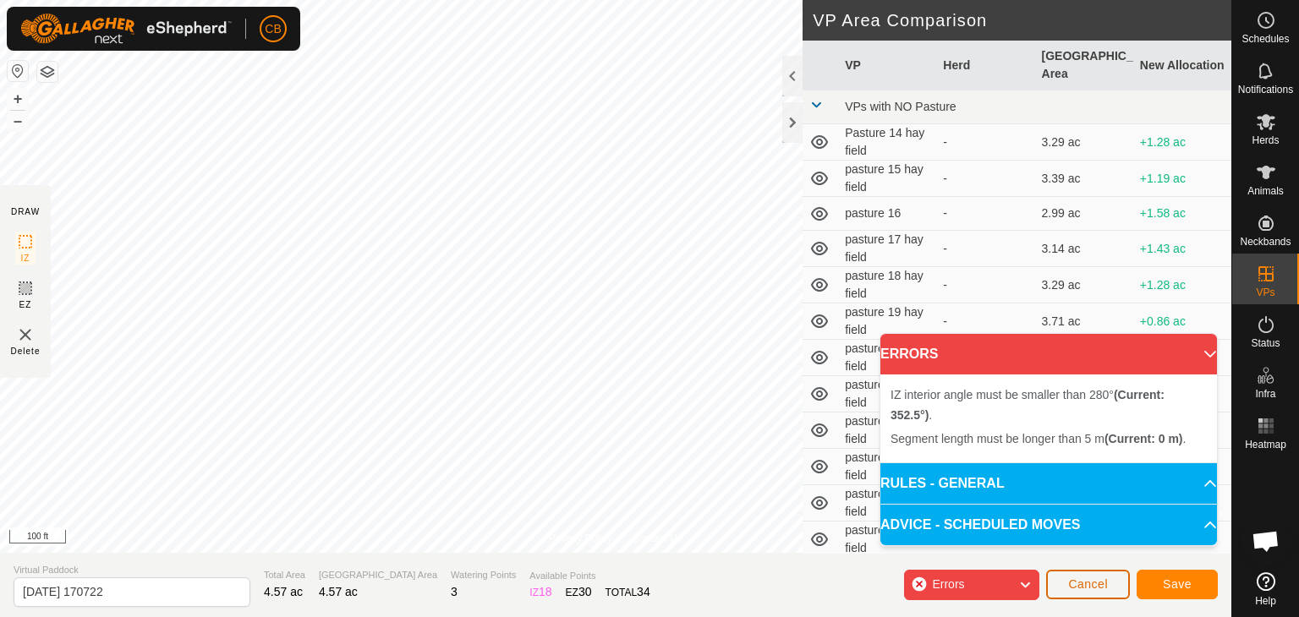
click at [1085, 587] on span "Cancel" at bounding box center [1088, 585] width 40 height 14
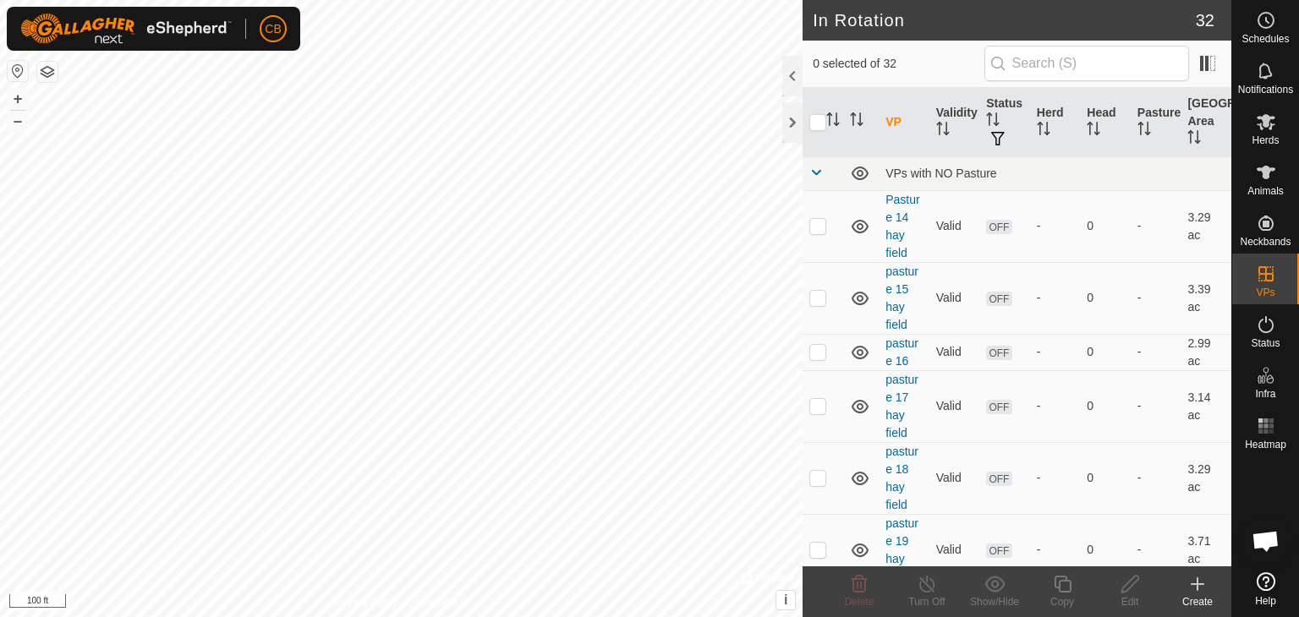
click at [1200, 590] on icon at bounding box center [1198, 584] width 20 height 20
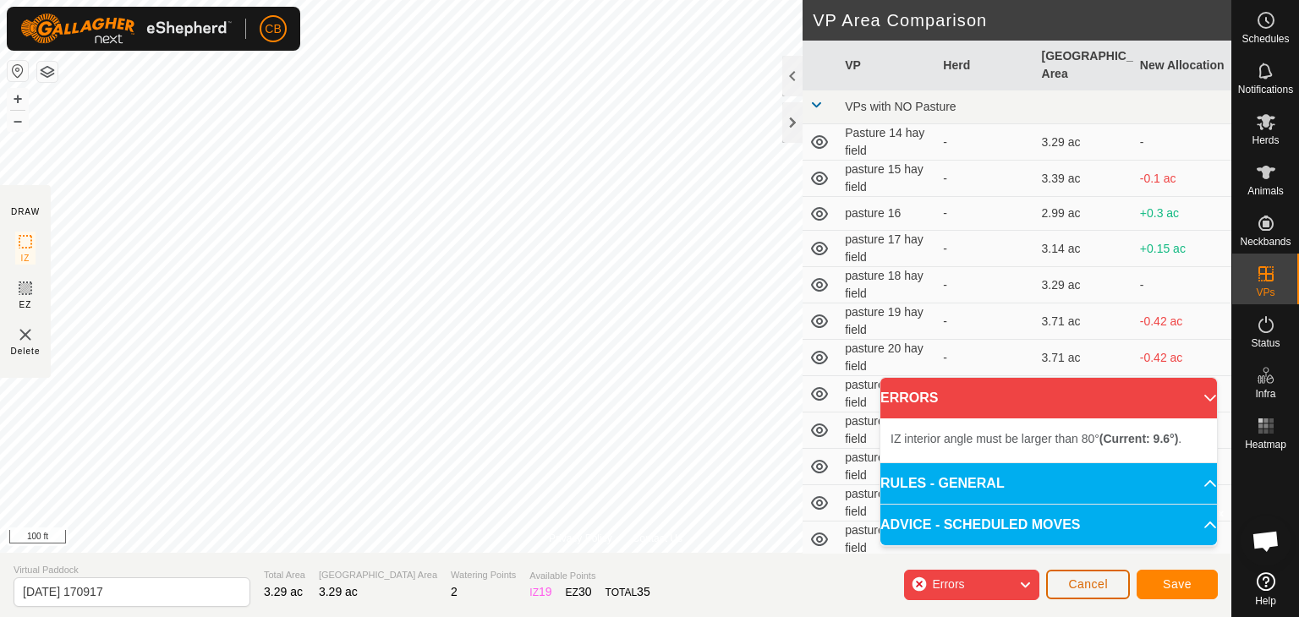
click at [1084, 583] on span "Cancel" at bounding box center [1088, 585] width 40 height 14
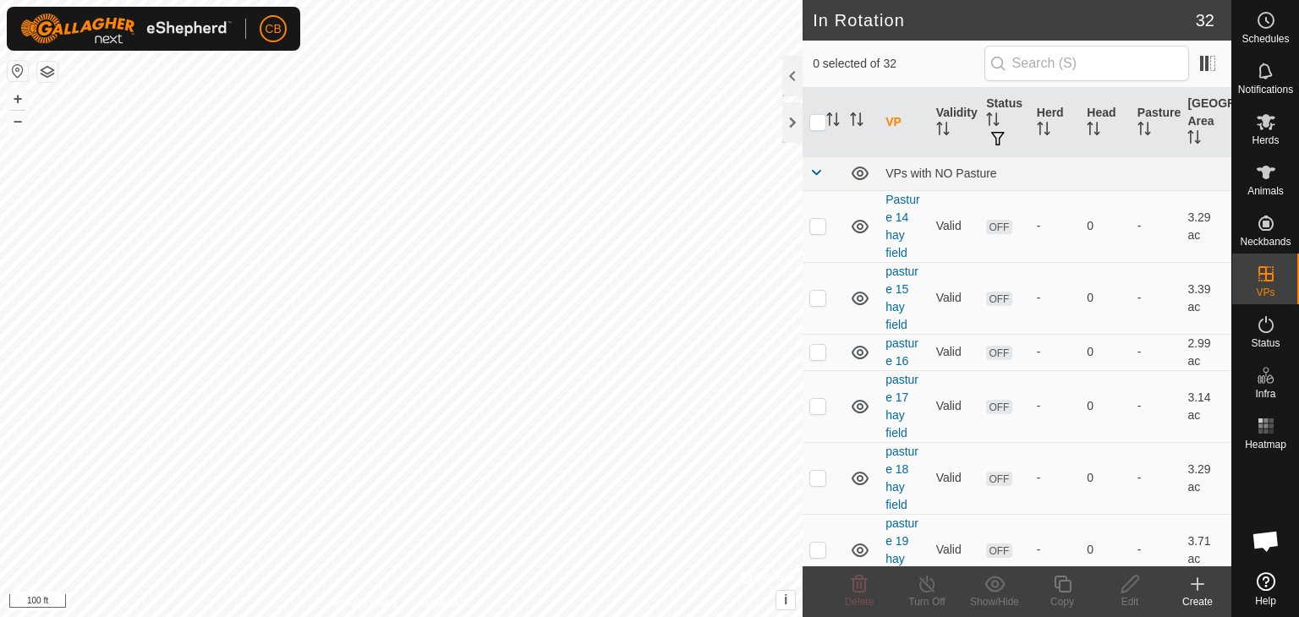
click at [1194, 598] on div "Create" at bounding box center [1198, 602] width 68 height 15
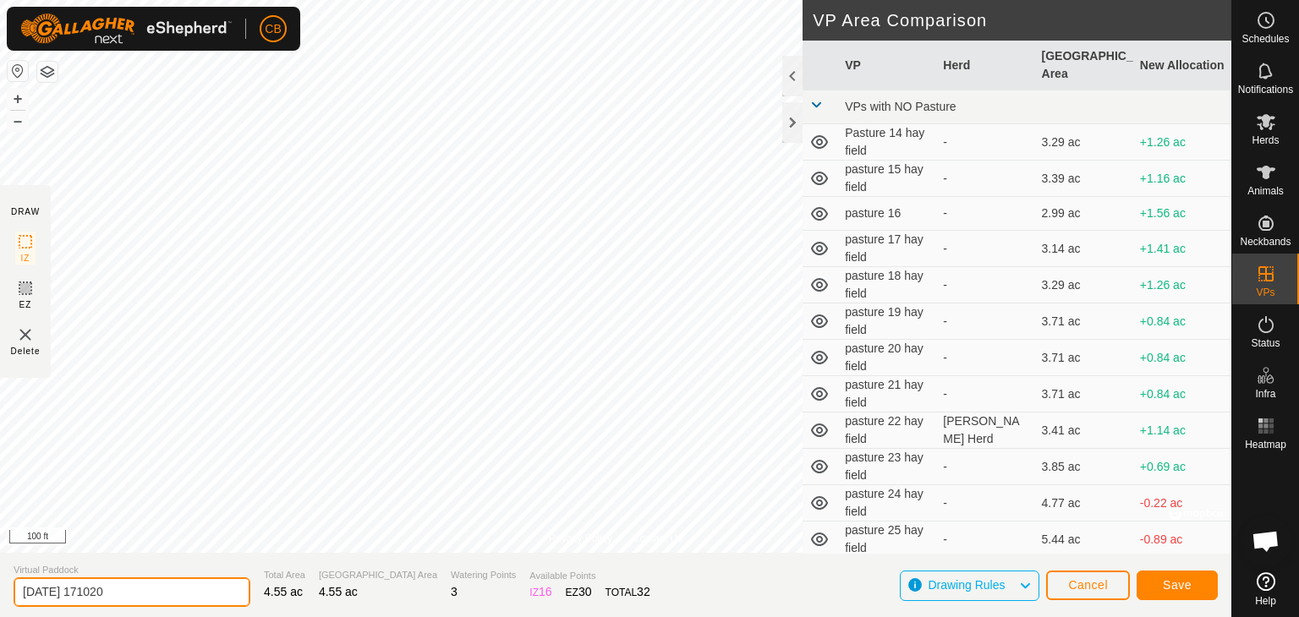
click at [167, 592] on input "[DATE] 171020" at bounding box center [132, 593] width 237 height 30
type input "2"
type input "pasture 30"
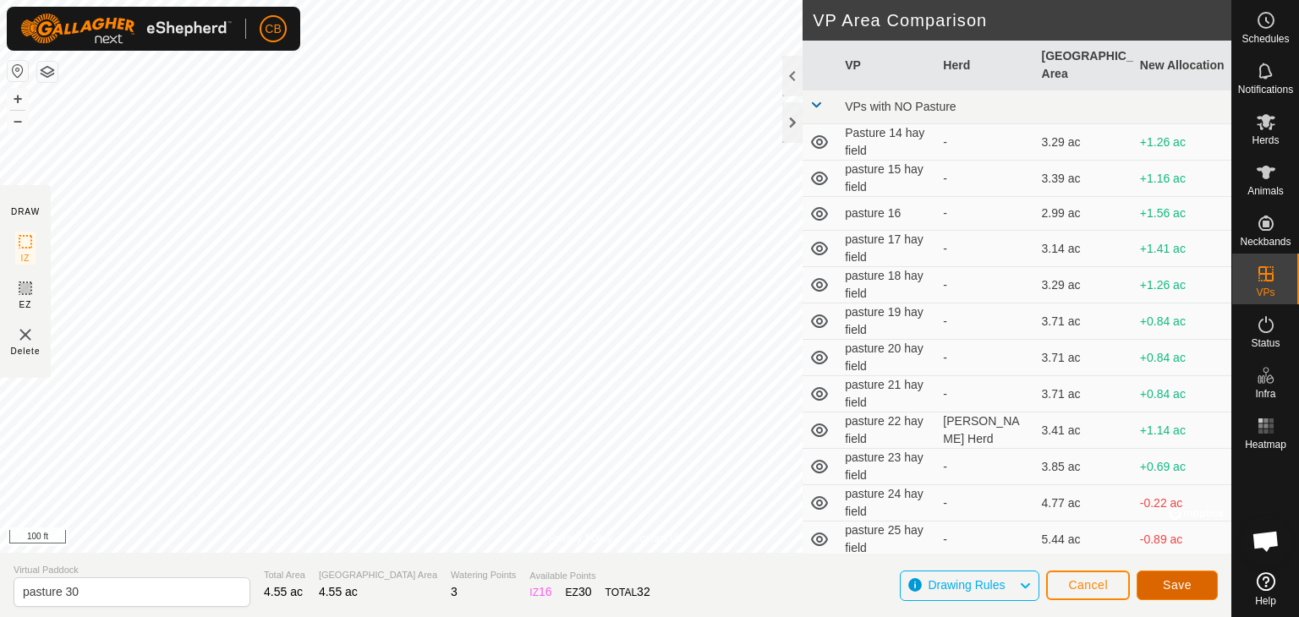
click at [1171, 583] on span "Save" at bounding box center [1177, 586] width 29 height 14
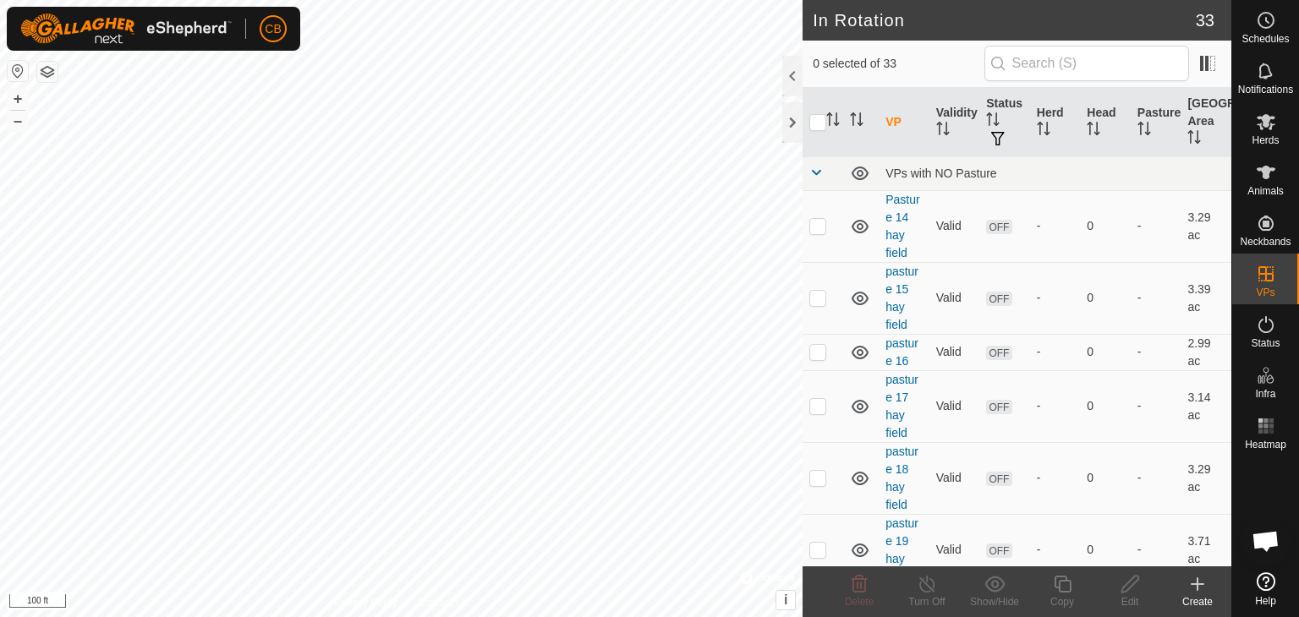
click at [1197, 584] on icon at bounding box center [1198, 584] width 12 height 0
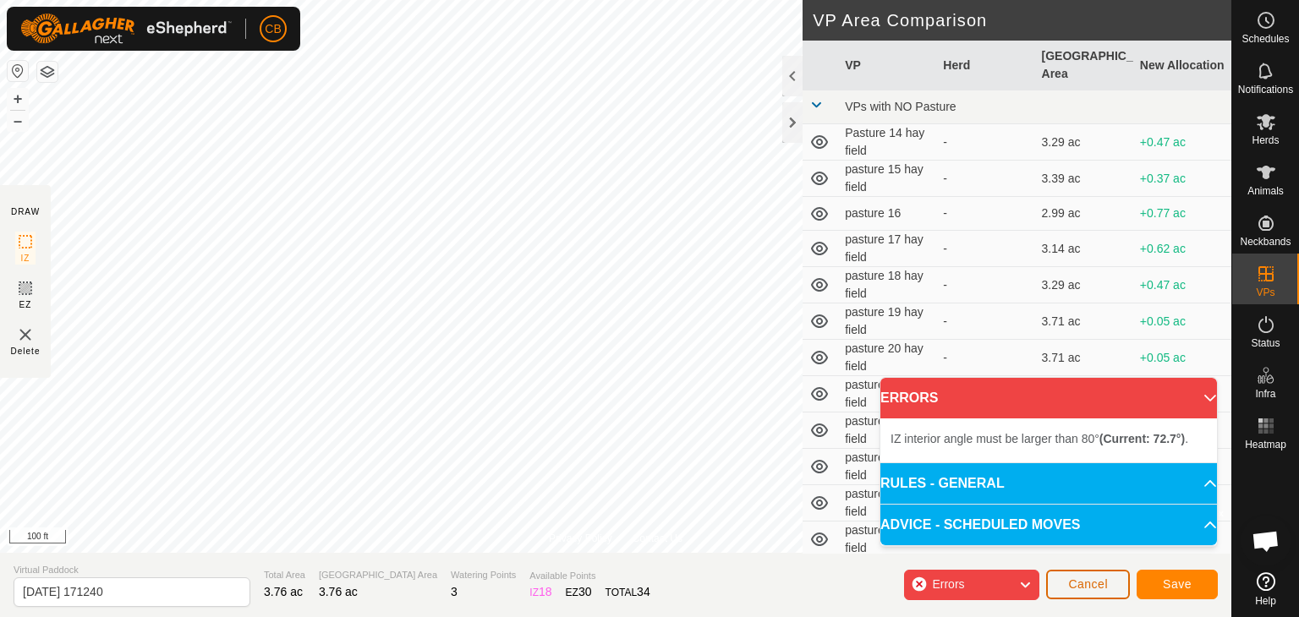
click at [1100, 576] on button "Cancel" at bounding box center [1088, 585] width 84 height 30
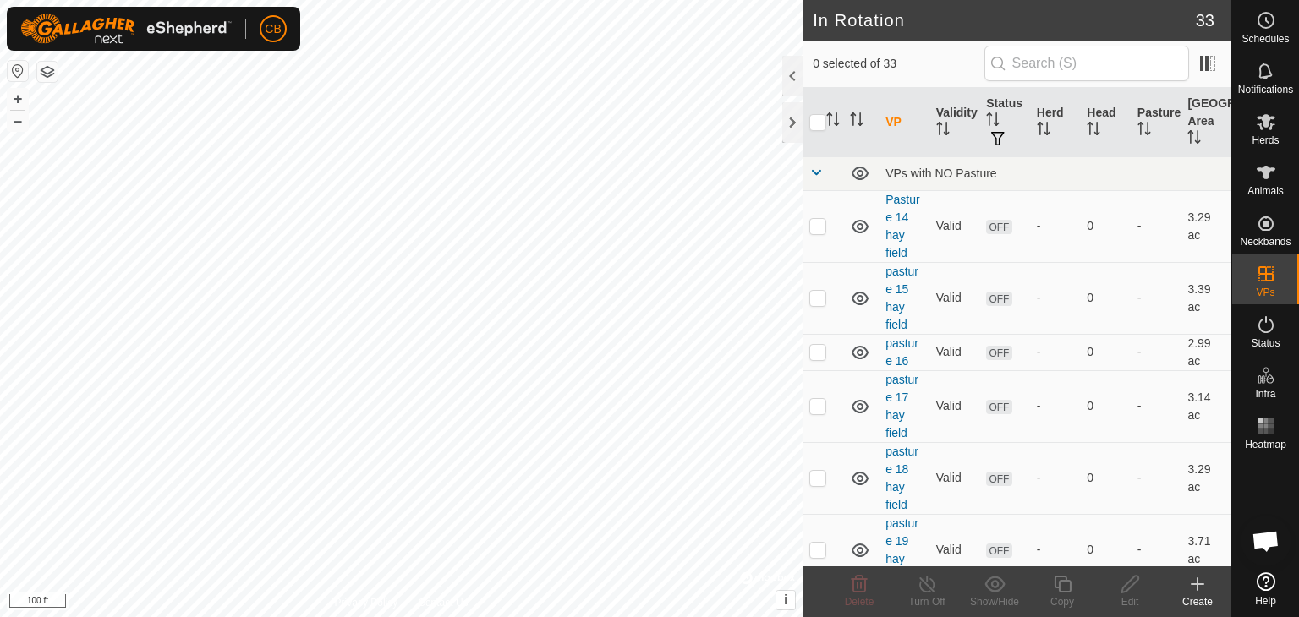
click at [1199, 584] on icon at bounding box center [1198, 584] width 12 height 0
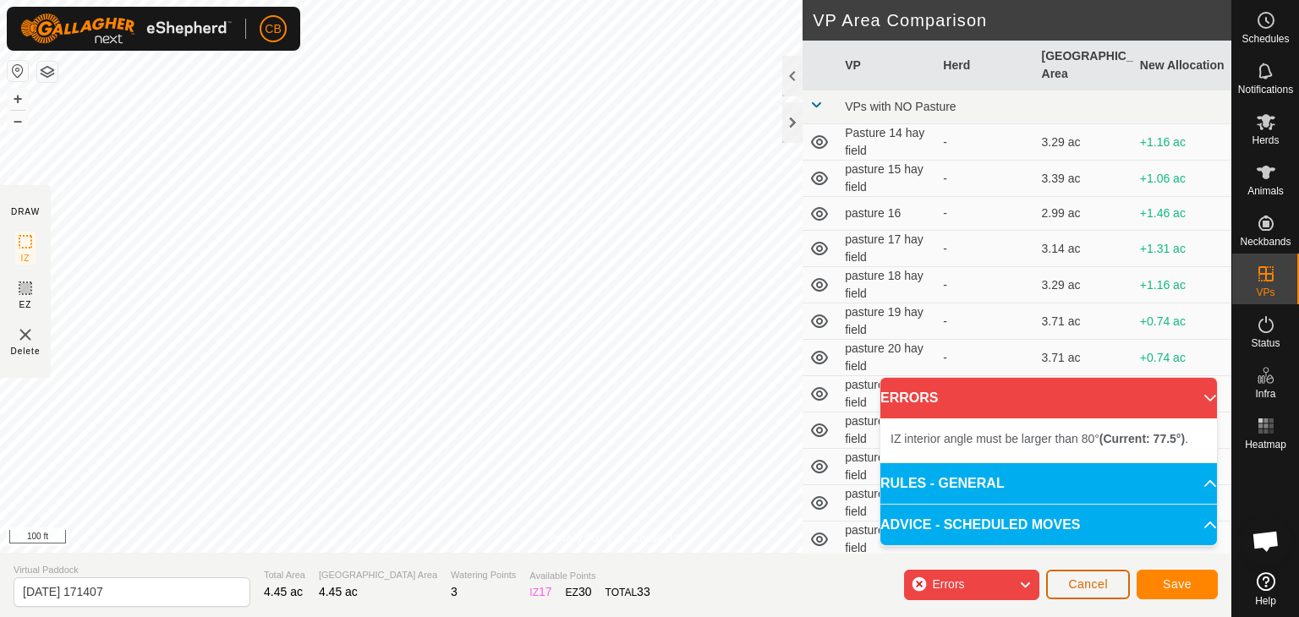
click at [1103, 579] on span "Cancel" at bounding box center [1088, 585] width 40 height 14
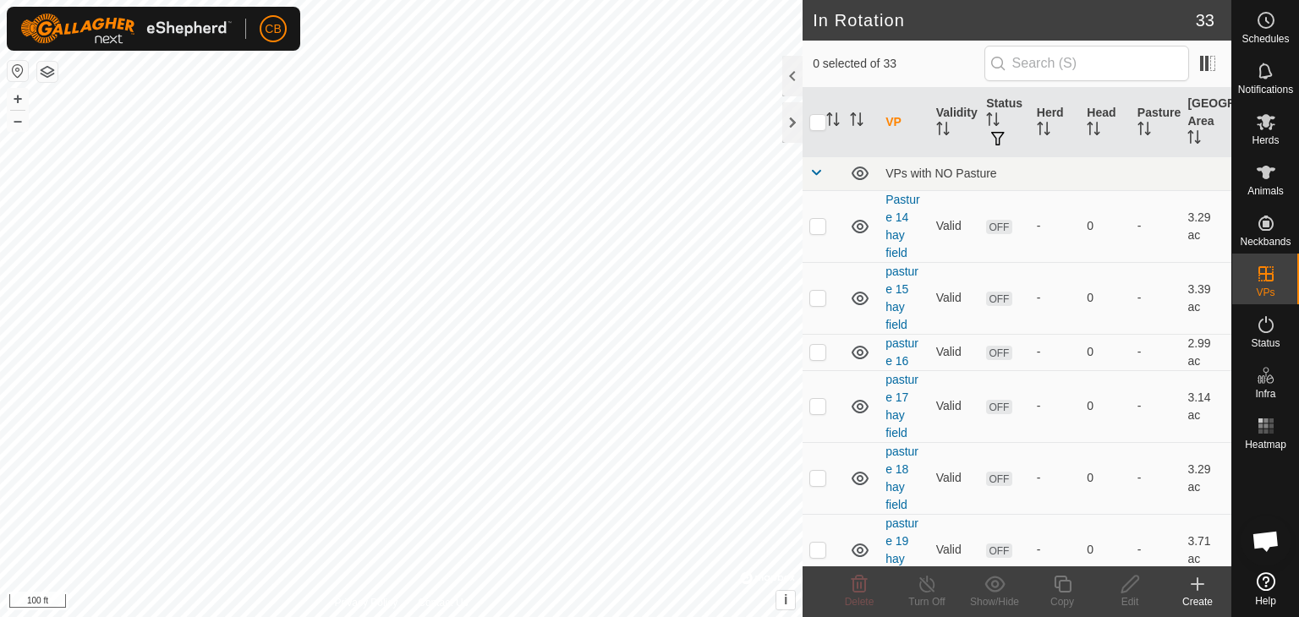
click at [1196, 590] on icon at bounding box center [1198, 584] width 20 height 20
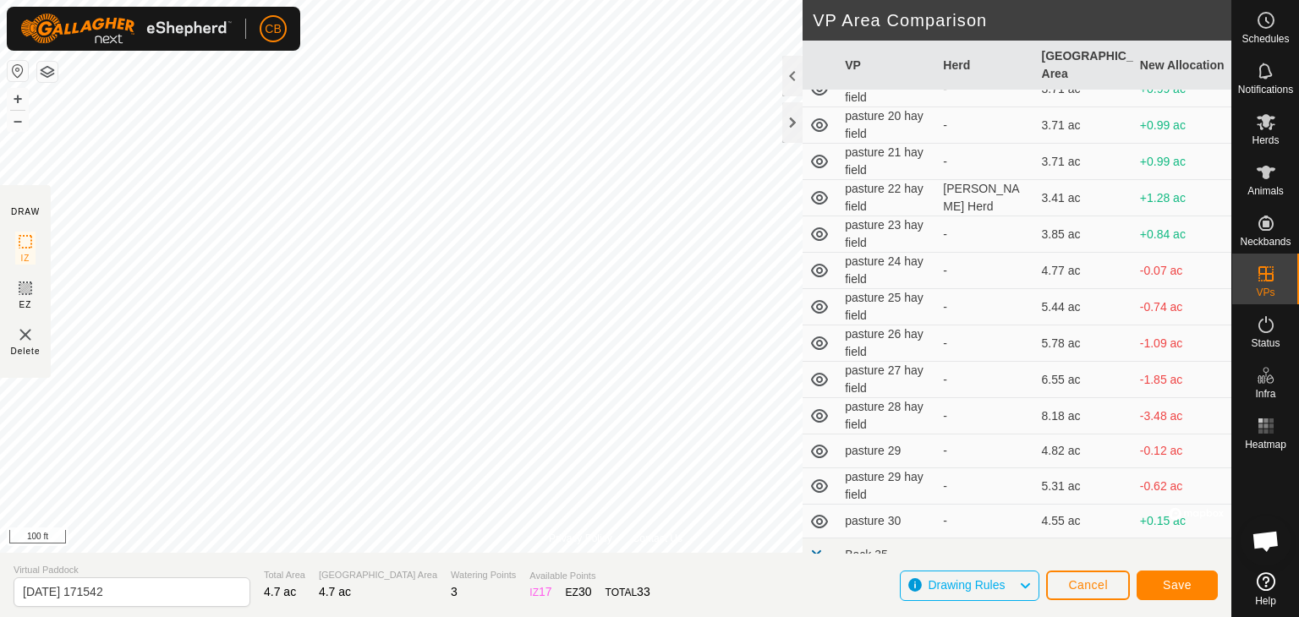
scroll to position [271, 0]
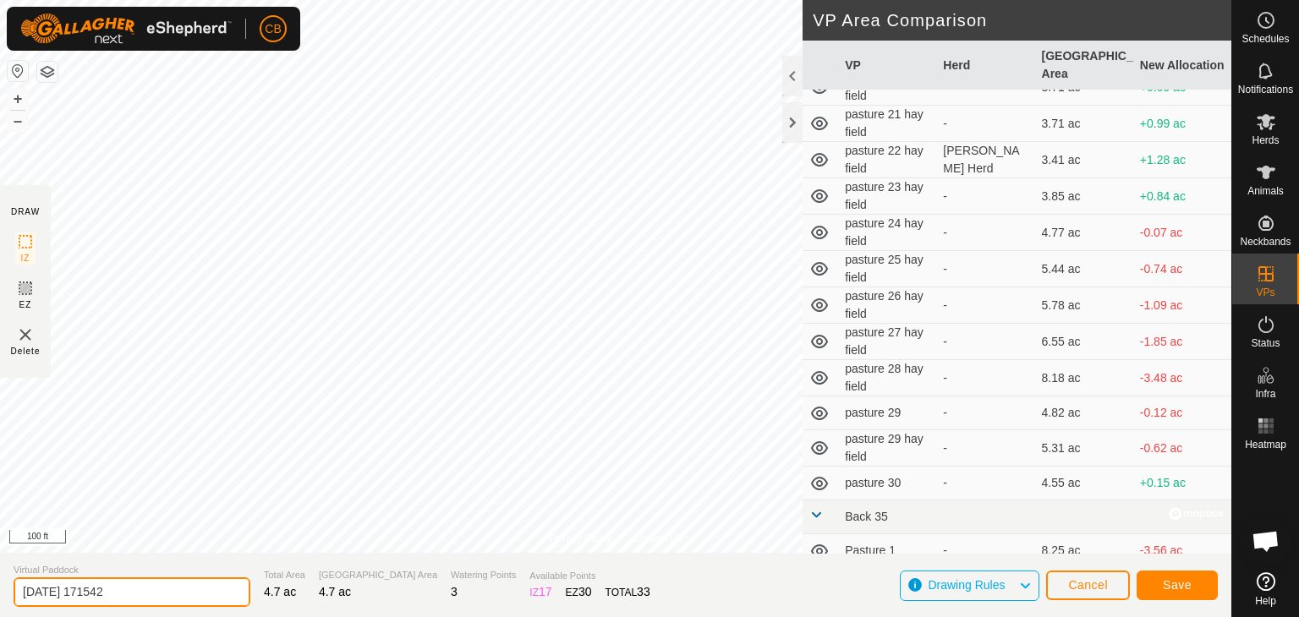
click at [145, 588] on input "[DATE] 171542" at bounding box center [132, 593] width 237 height 30
type input "2"
type input "pasture 31"
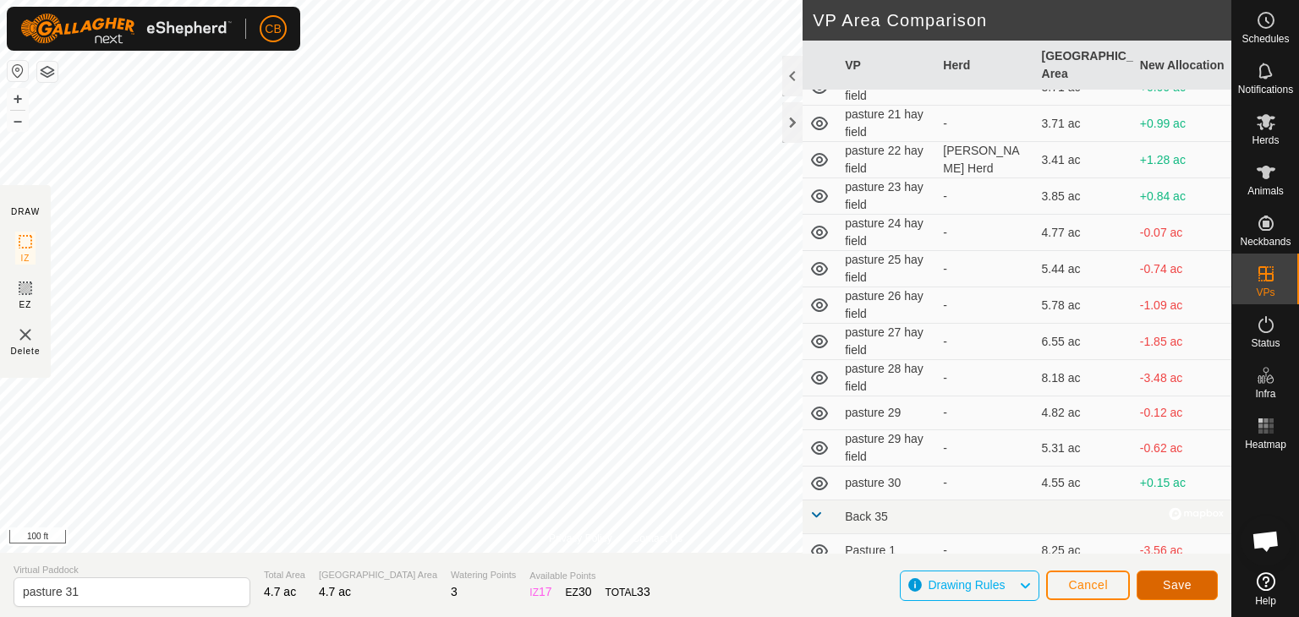
click at [1176, 582] on span "Save" at bounding box center [1177, 586] width 29 height 14
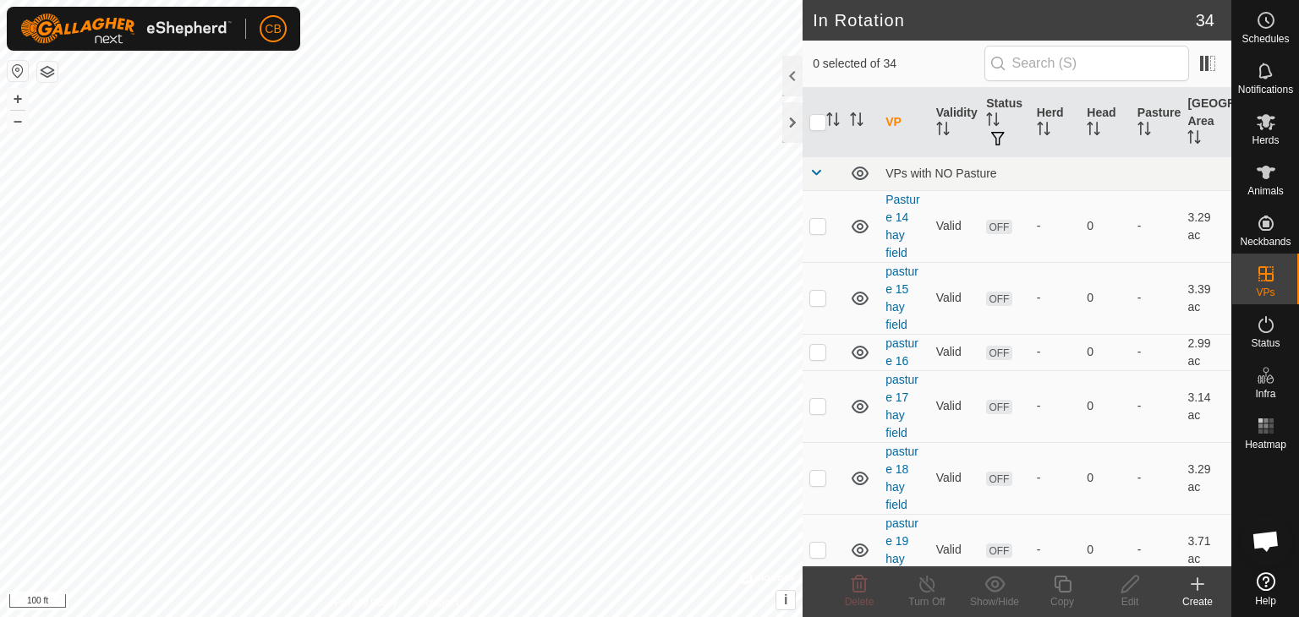
checkbox input "true"
click at [1200, 595] on div "Create" at bounding box center [1198, 602] width 68 height 15
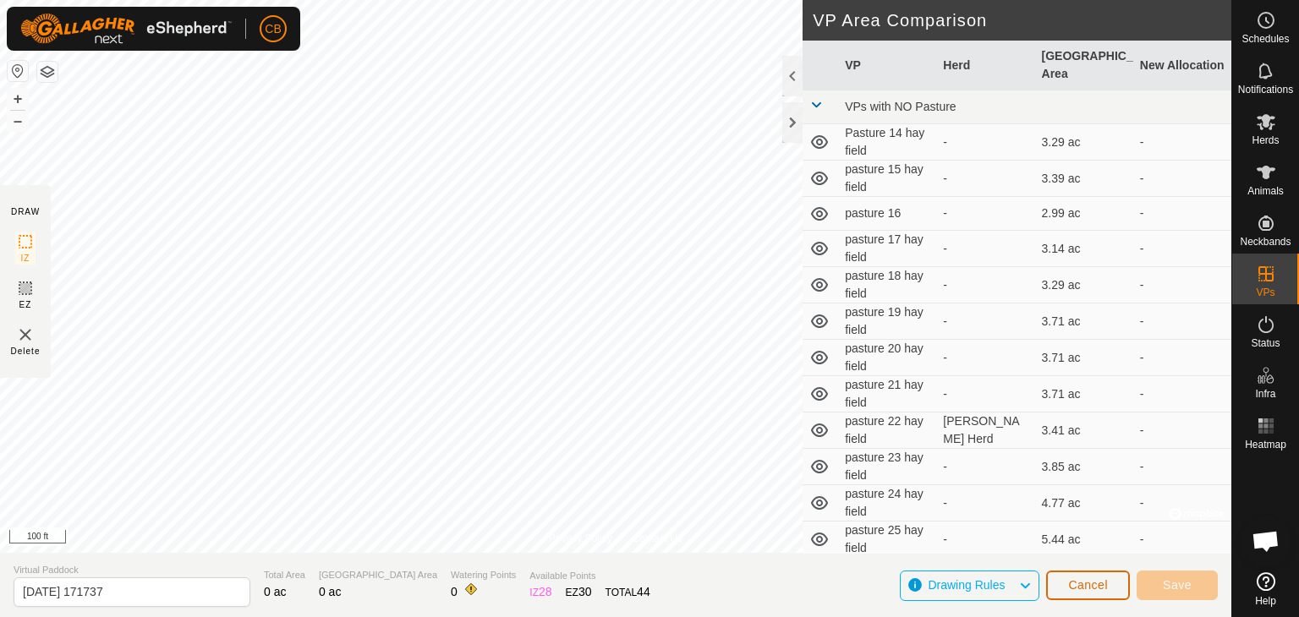
click at [1073, 588] on span "Cancel" at bounding box center [1088, 586] width 40 height 14
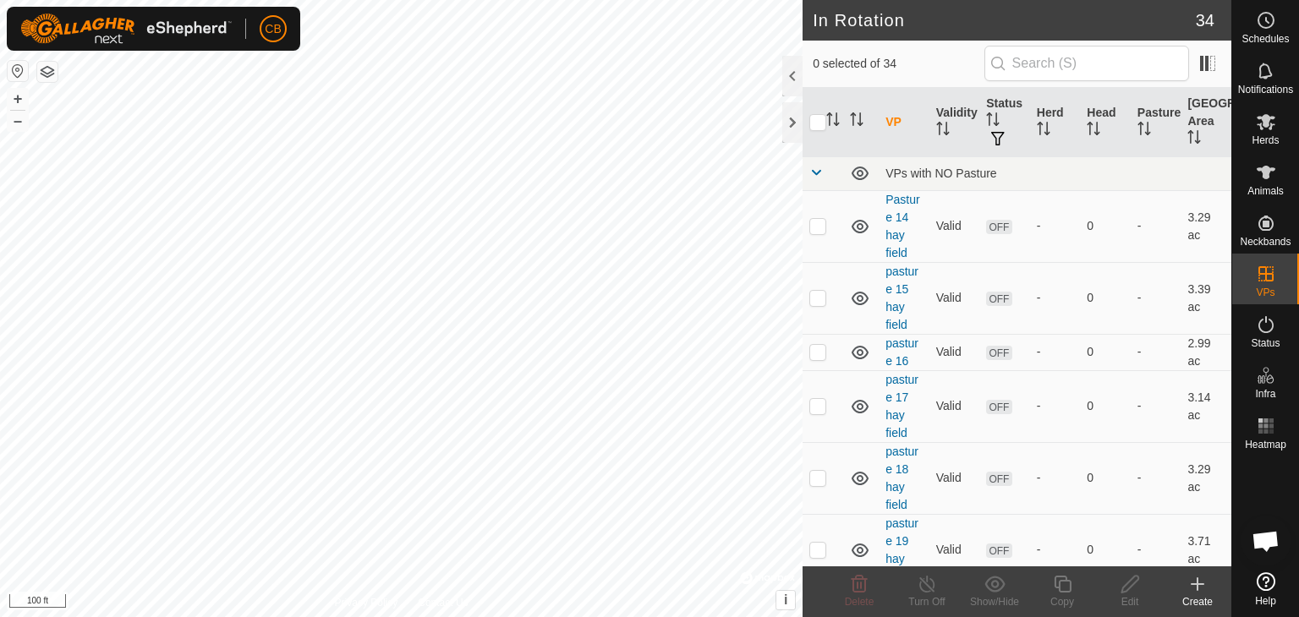
click at [1194, 586] on icon at bounding box center [1198, 584] width 20 height 20
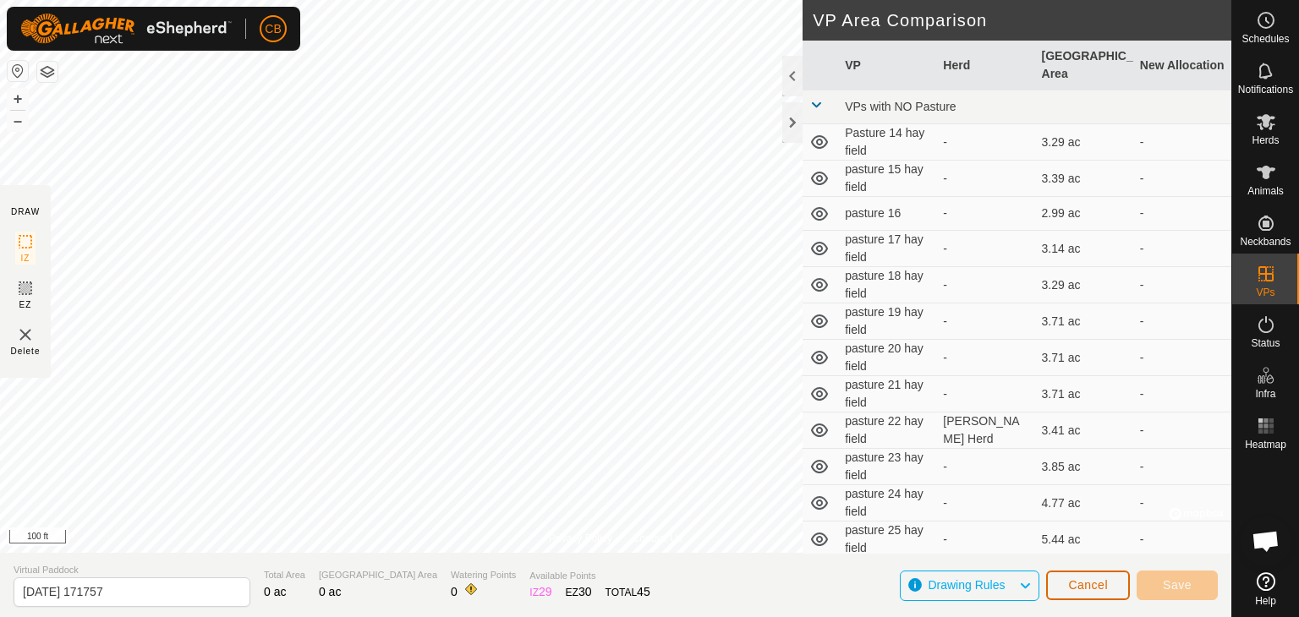
click at [1089, 584] on span "Cancel" at bounding box center [1088, 586] width 40 height 14
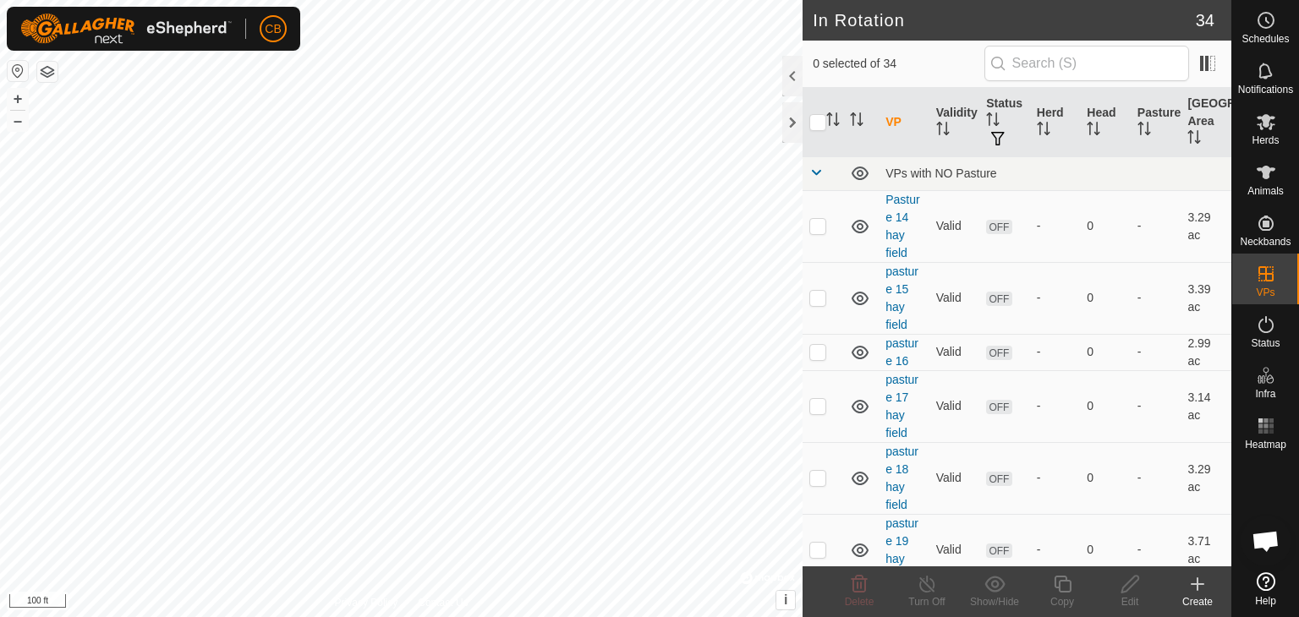
click at [1192, 584] on icon at bounding box center [1198, 584] width 12 height 0
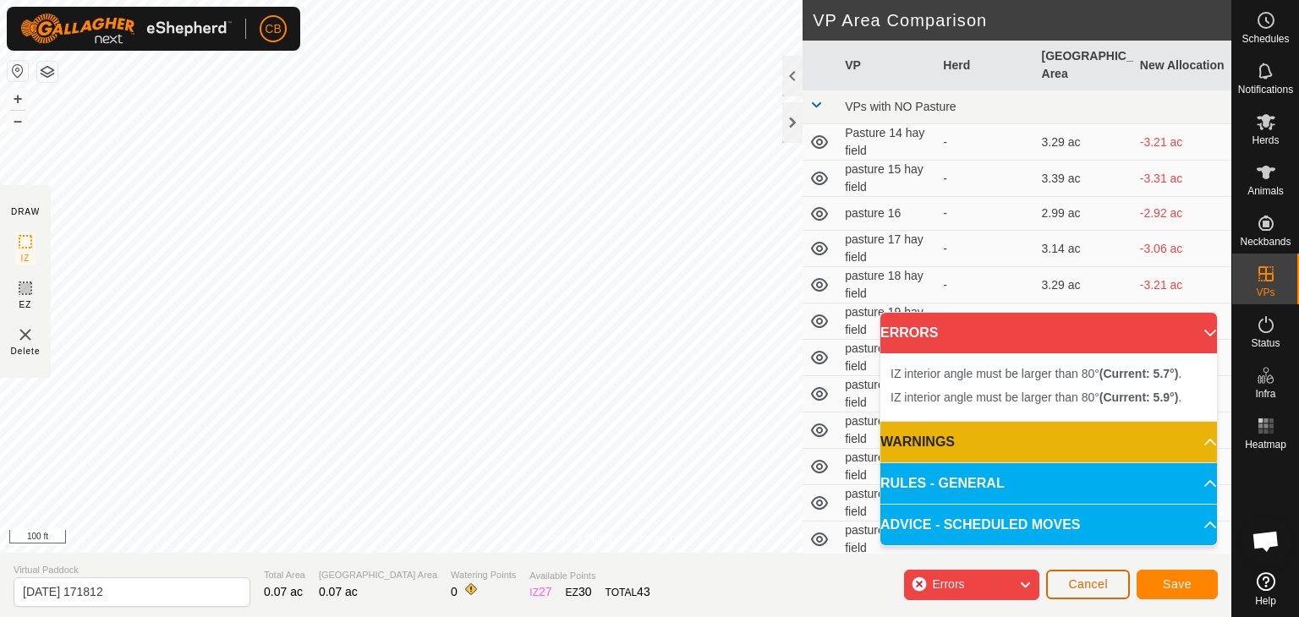
click at [1086, 583] on span "Cancel" at bounding box center [1088, 585] width 40 height 14
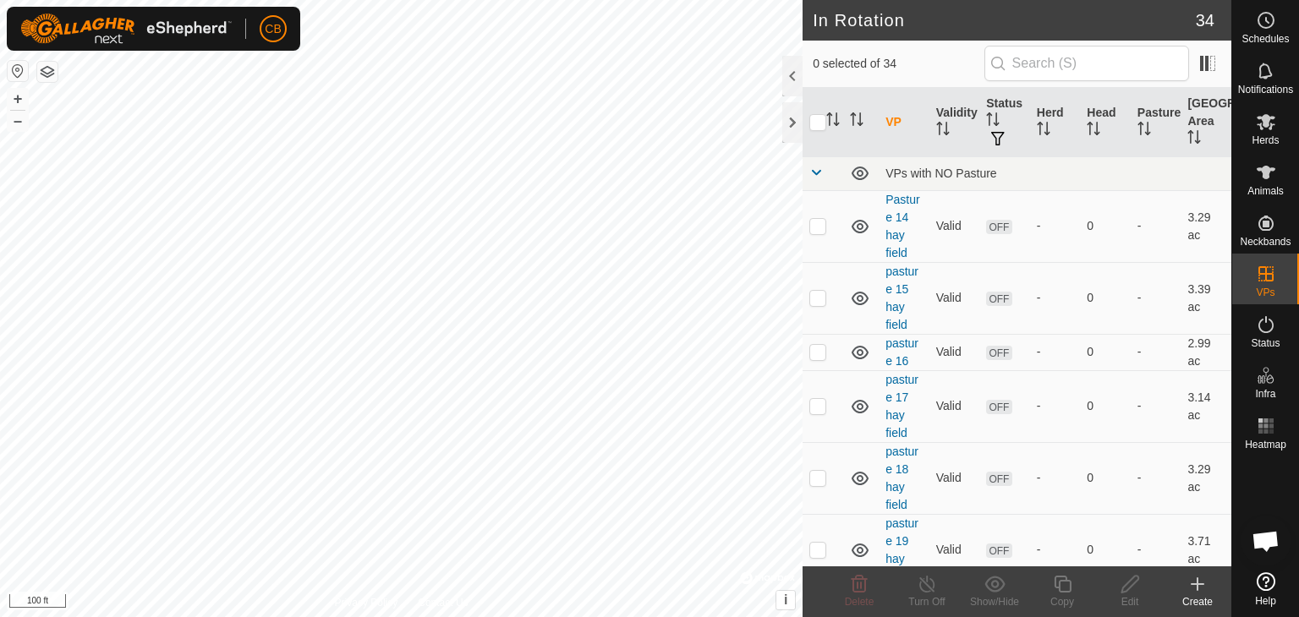
click at [1195, 581] on icon at bounding box center [1198, 584] width 20 height 20
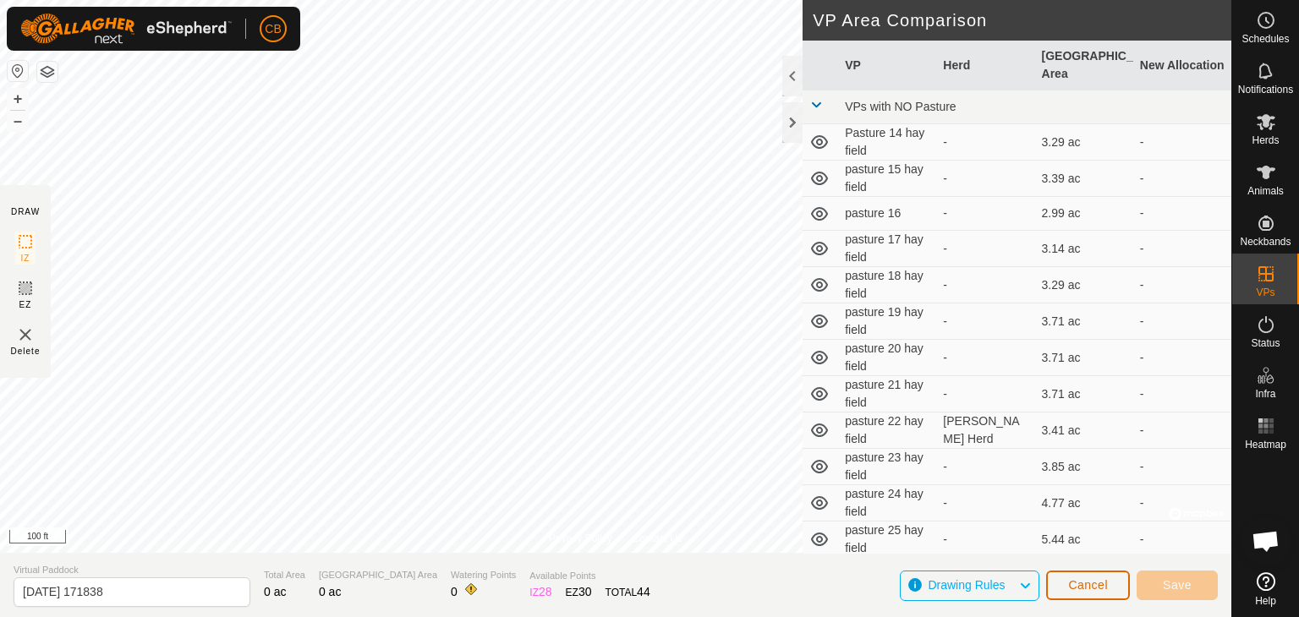
click at [1086, 579] on span "Cancel" at bounding box center [1088, 586] width 40 height 14
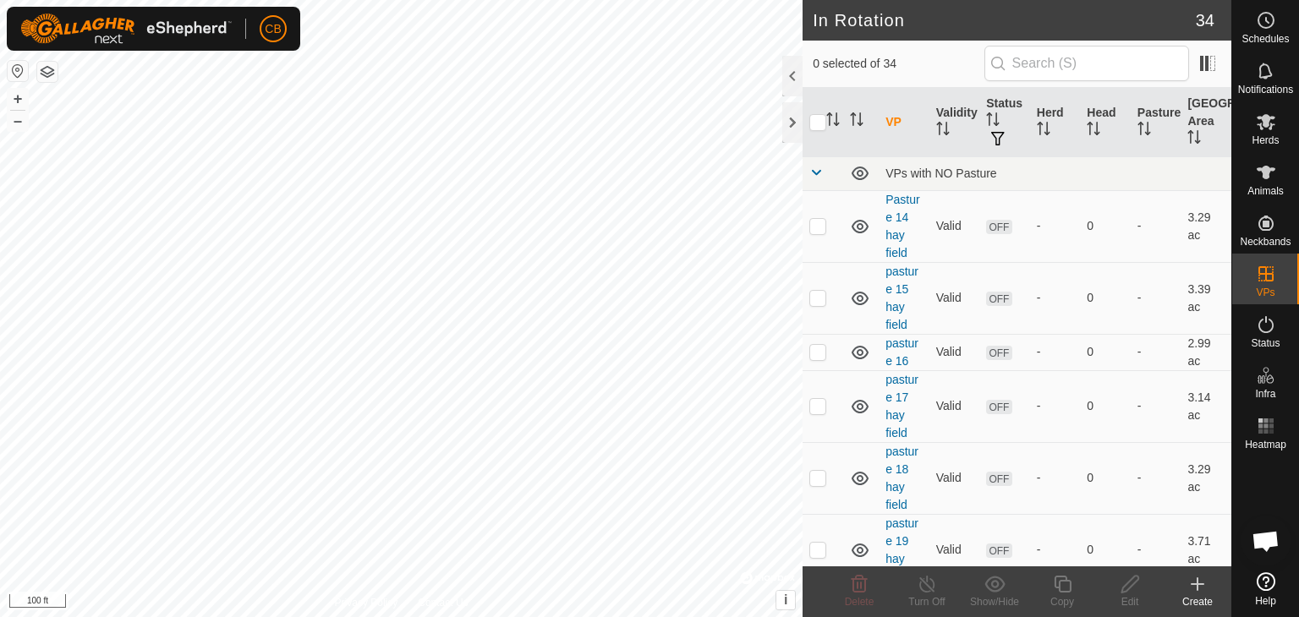
click at [1196, 587] on icon at bounding box center [1198, 584] width 20 height 20
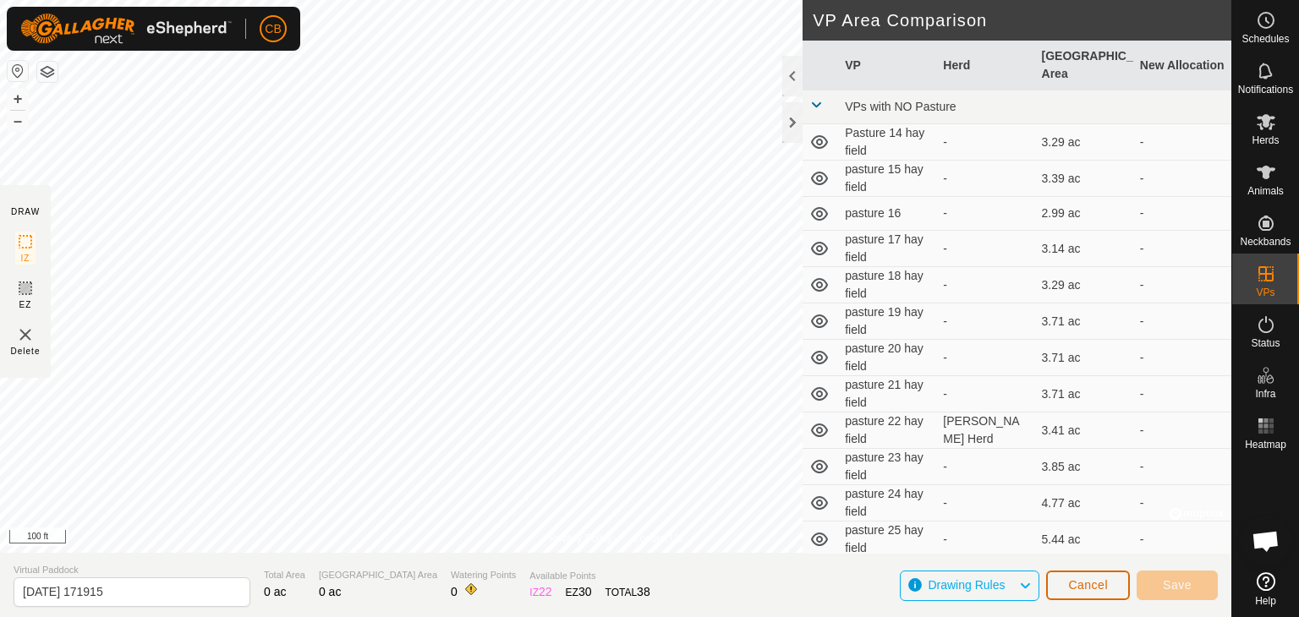
click at [1082, 586] on span "Cancel" at bounding box center [1088, 586] width 40 height 14
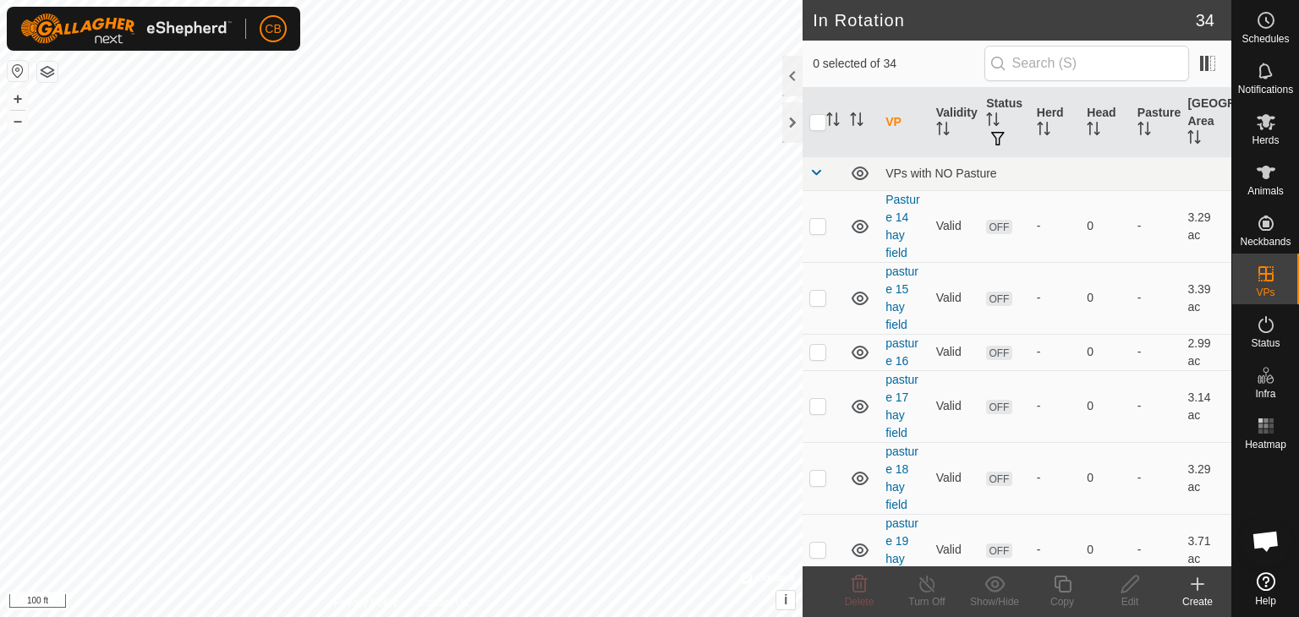
click at [1199, 593] on icon at bounding box center [1198, 584] width 20 height 20
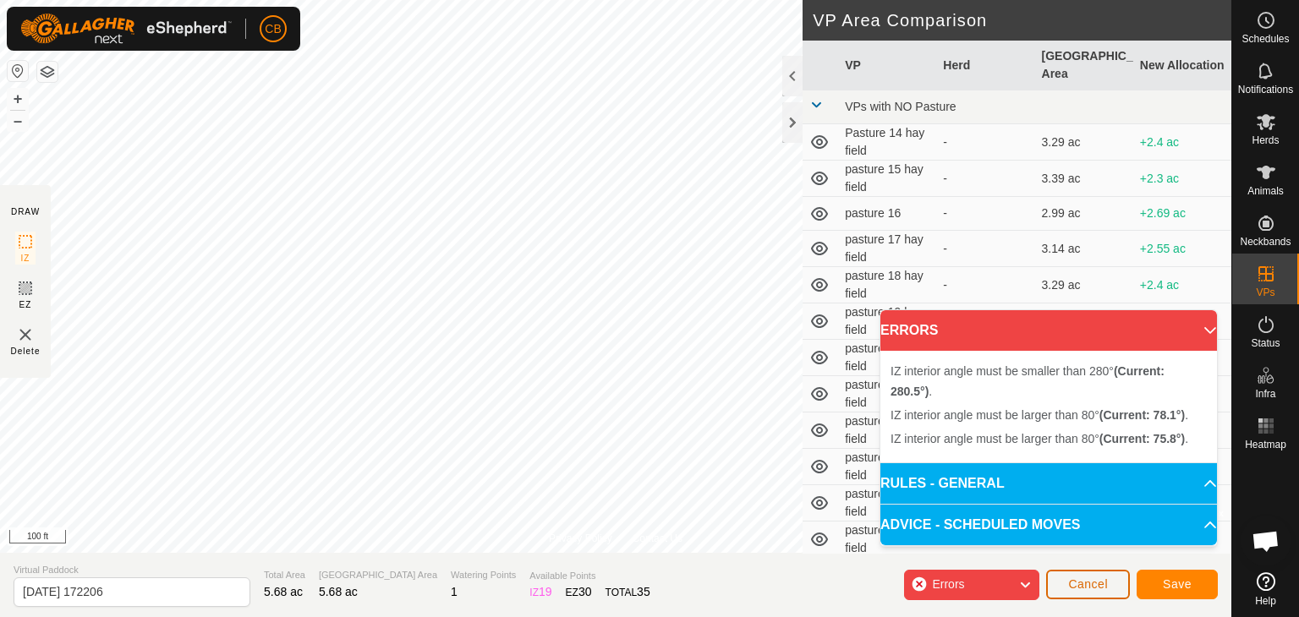
click at [1103, 583] on span "Cancel" at bounding box center [1088, 585] width 40 height 14
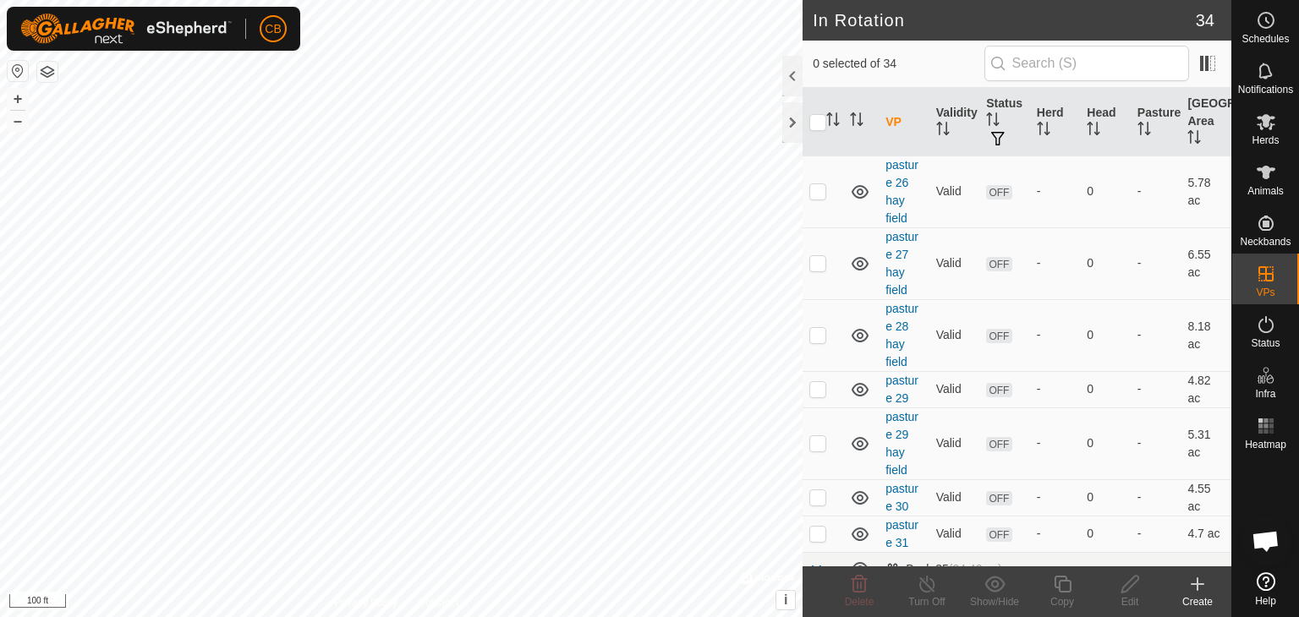
scroll to position [891, 0]
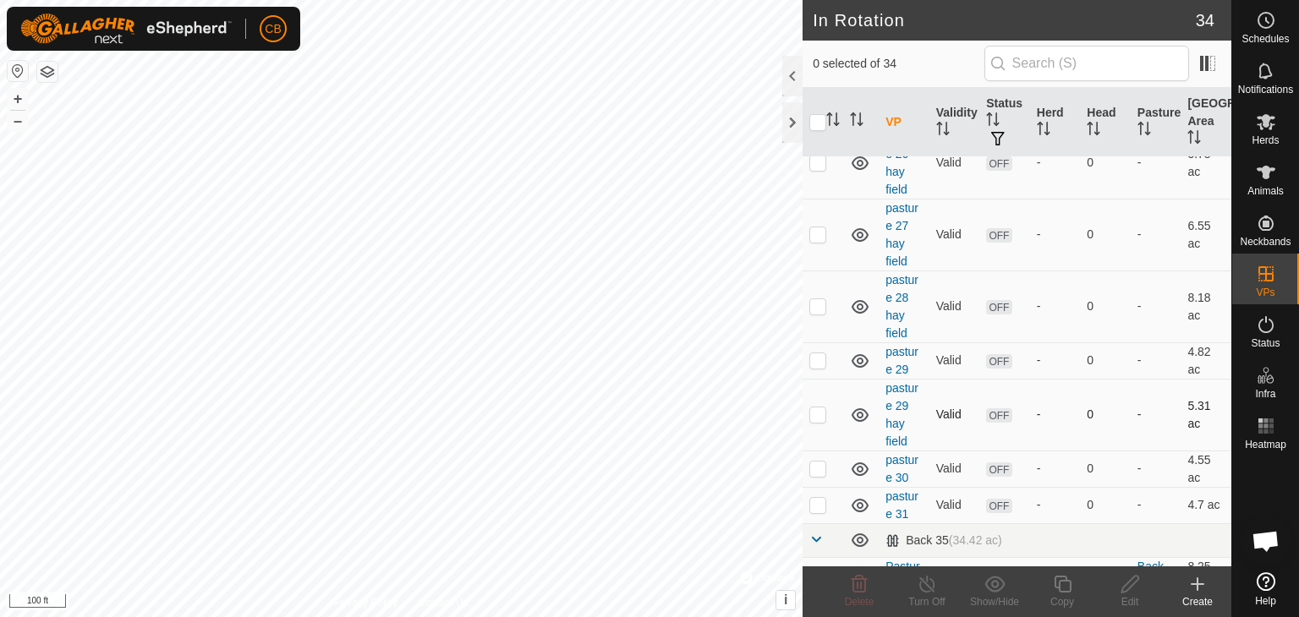
click at [816, 414] on p-checkbox at bounding box center [817, 415] width 17 height 14
checkbox input "true"
click at [1130, 589] on icon at bounding box center [1130, 584] width 21 height 20
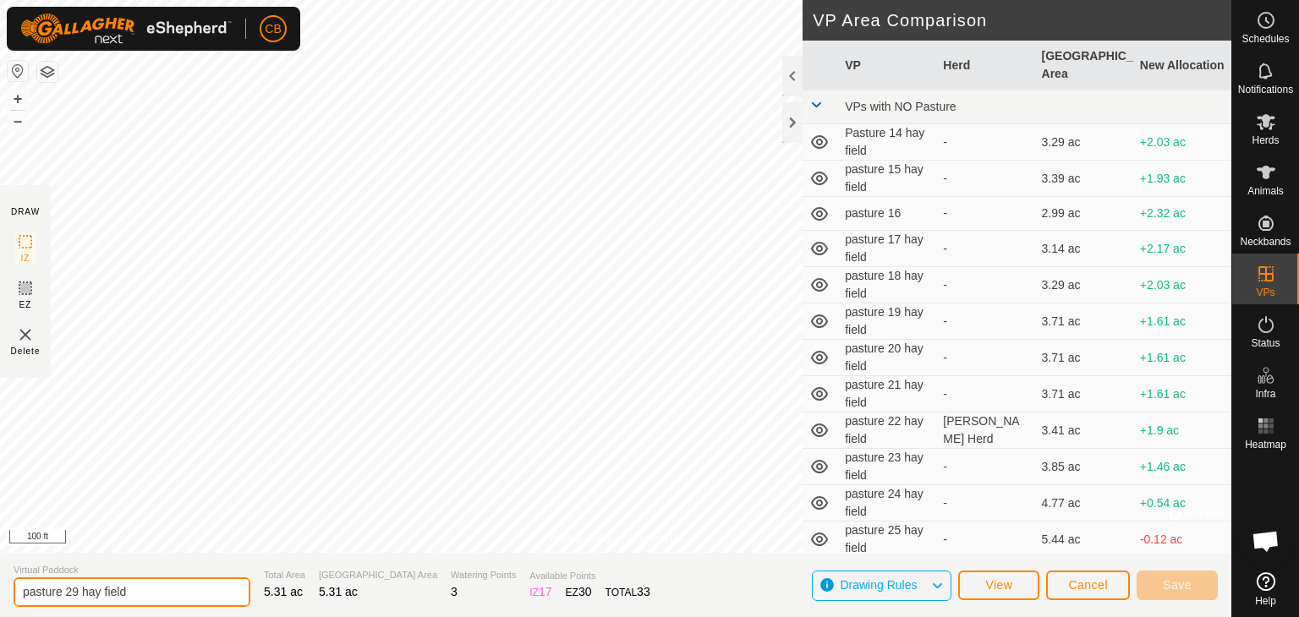
click at [78, 592] on input "pasture 29 hay field" at bounding box center [132, 593] width 237 height 30
type input "pasture 30 hay field"
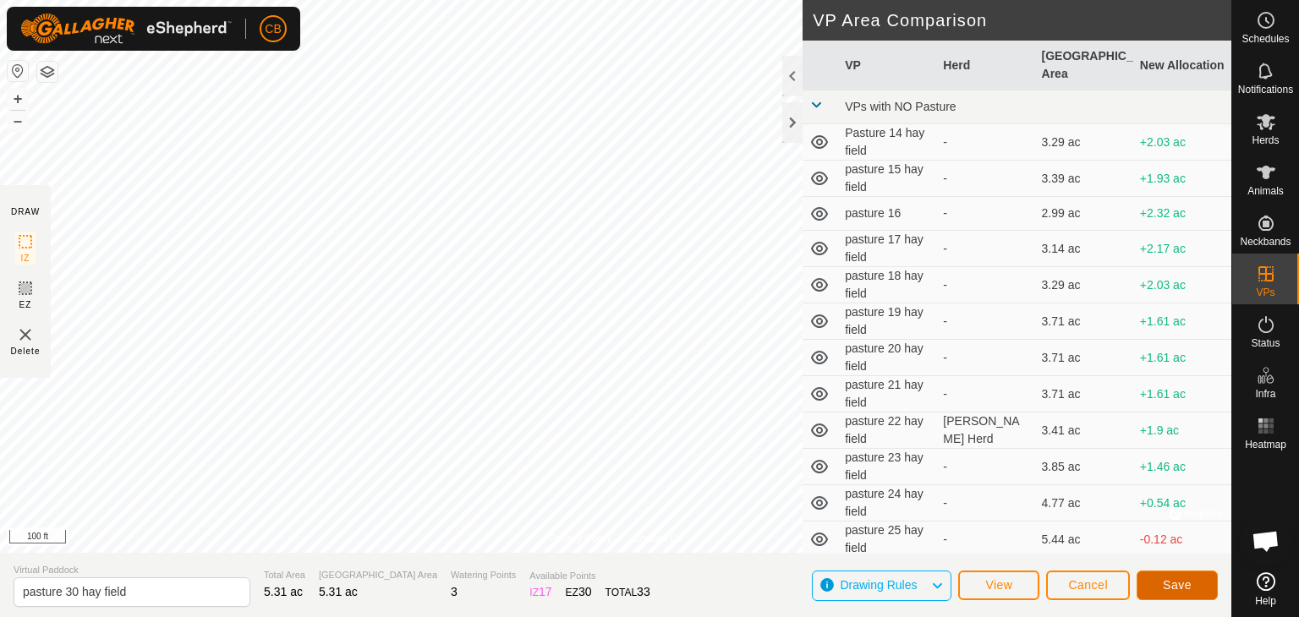
click at [1160, 573] on button "Save" at bounding box center [1177, 586] width 81 height 30
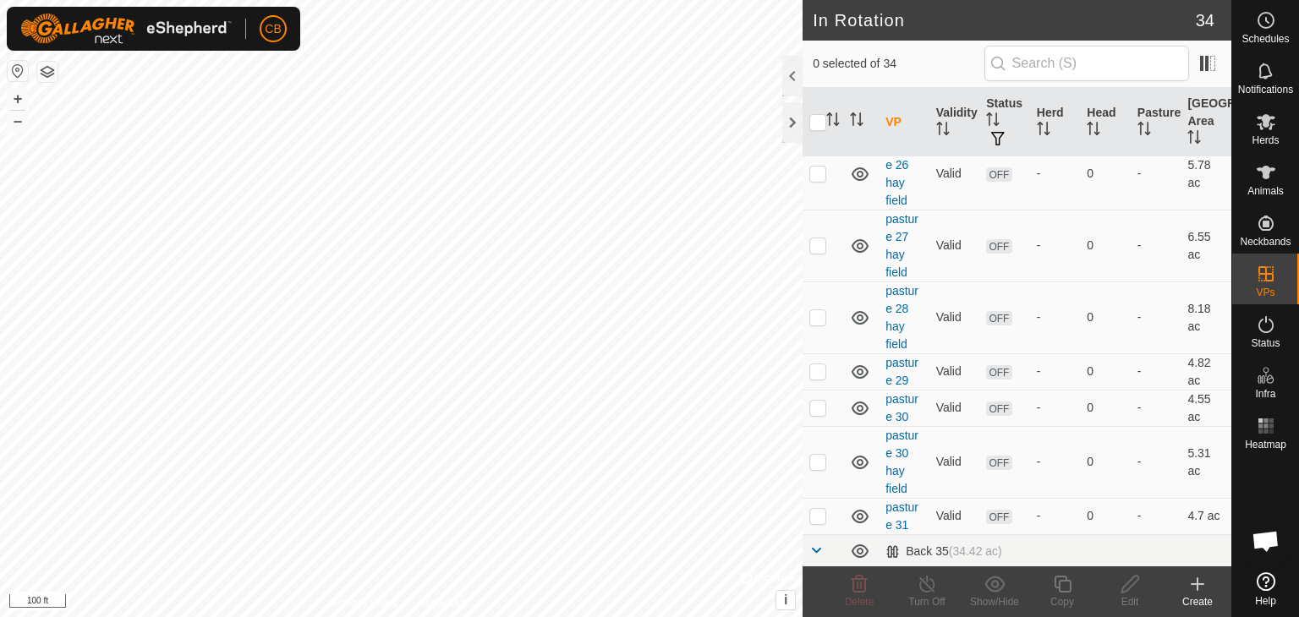
scroll to position [913, 0]
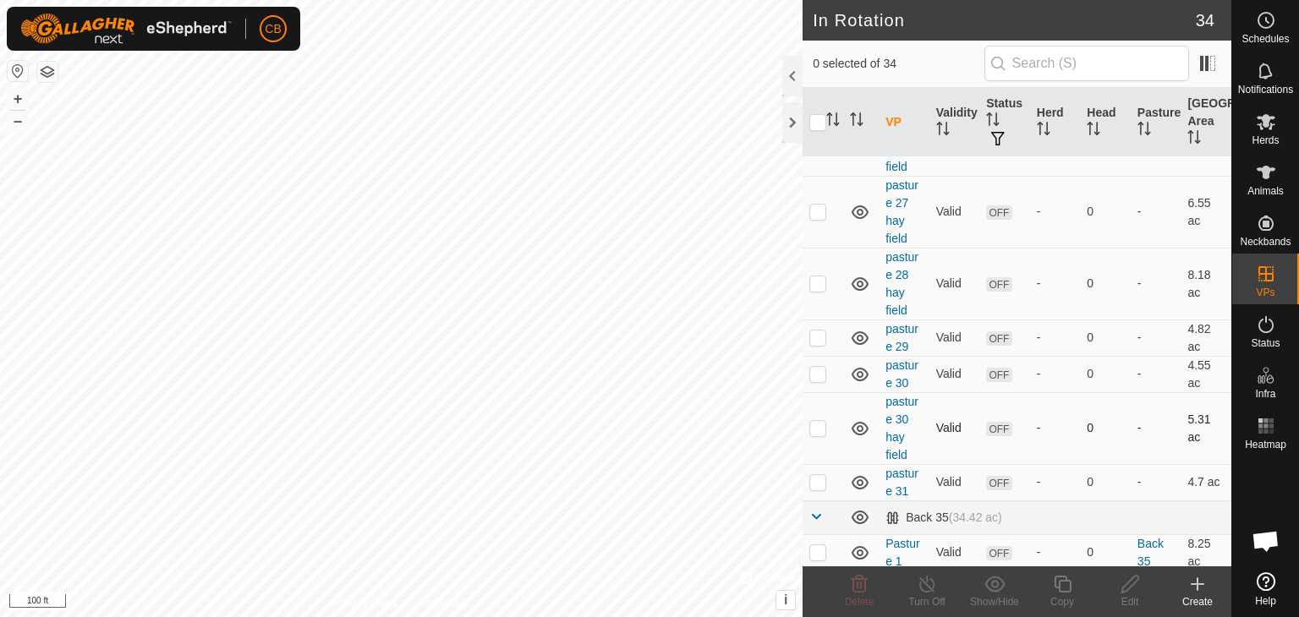
click at [819, 424] on p-checkbox at bounding box center [817, 428] width 17 height 14
checkbox input "true"
click at [1132, 585] on icon at bounding box center [1130, 584] width 17 height 17
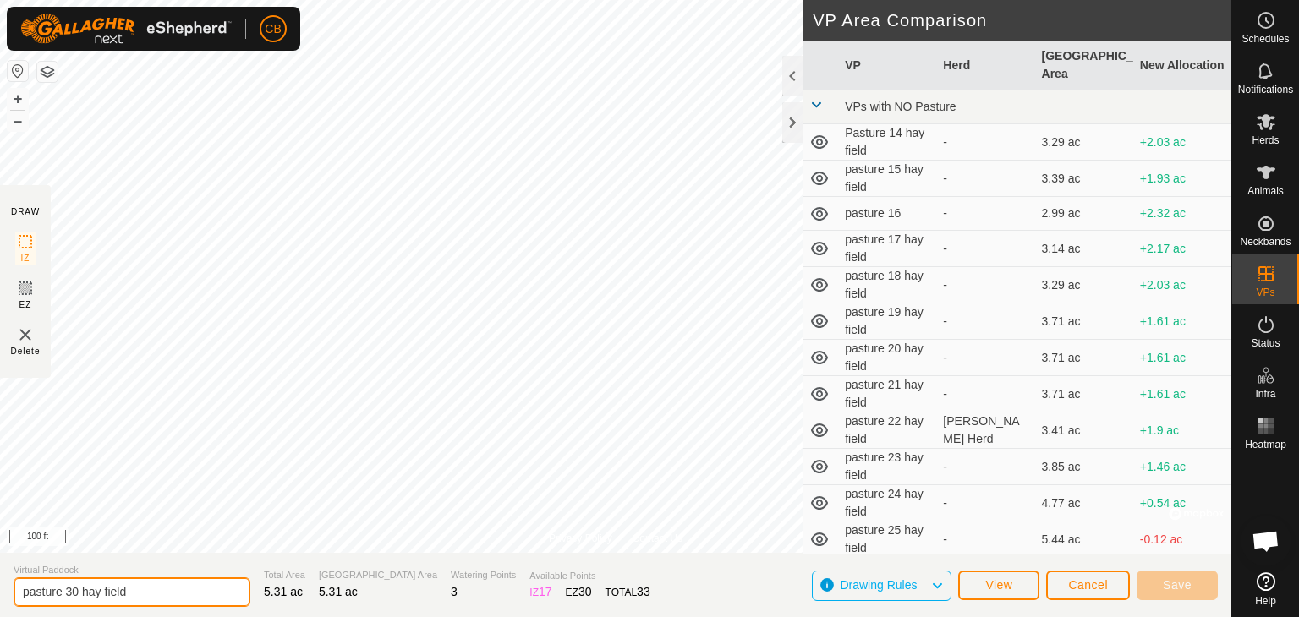
click at [78, 590] on input "pasture 30 hay field" at bounding box center [132, 593] width 237 height 30
type input "pasture 31 hay field"
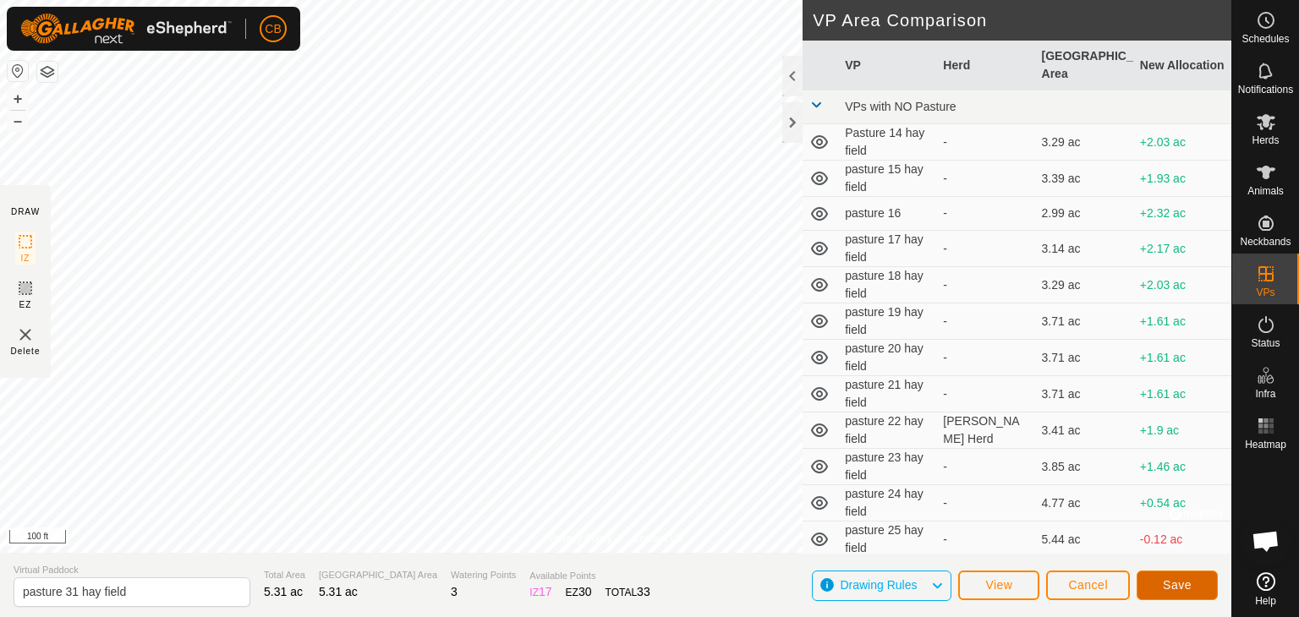
click at [1163, 586] on span "Save" at bounding box center [1177, 586] width 29 height 14
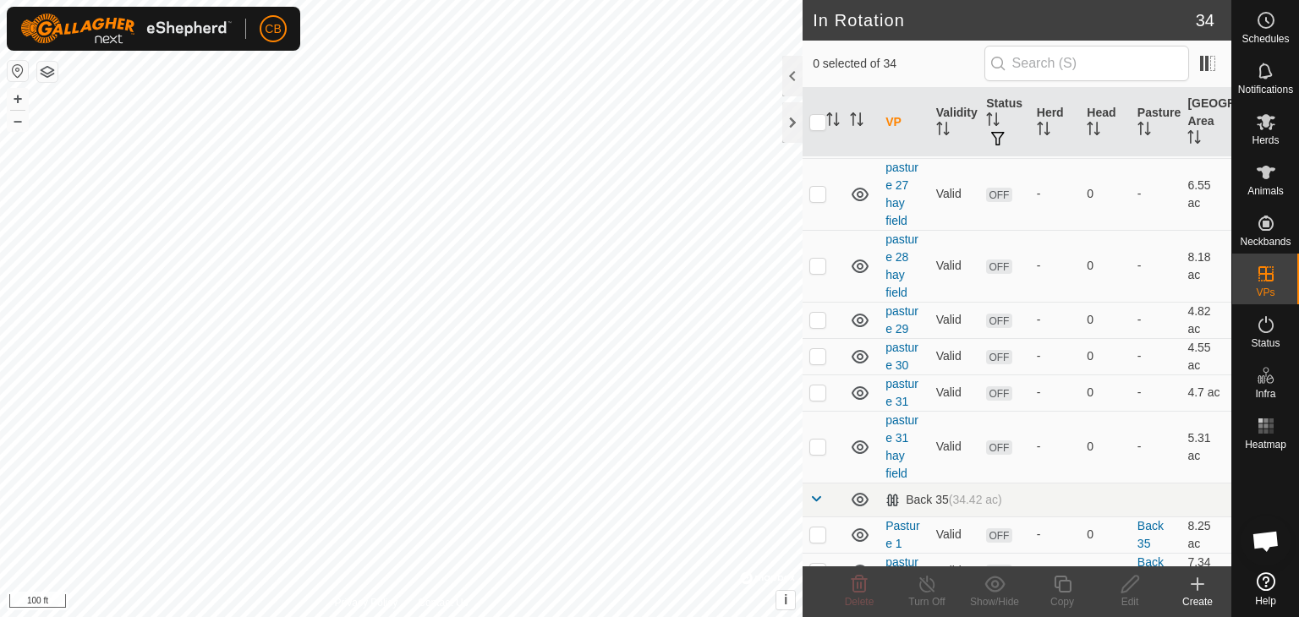
scroll to position [947, 0]
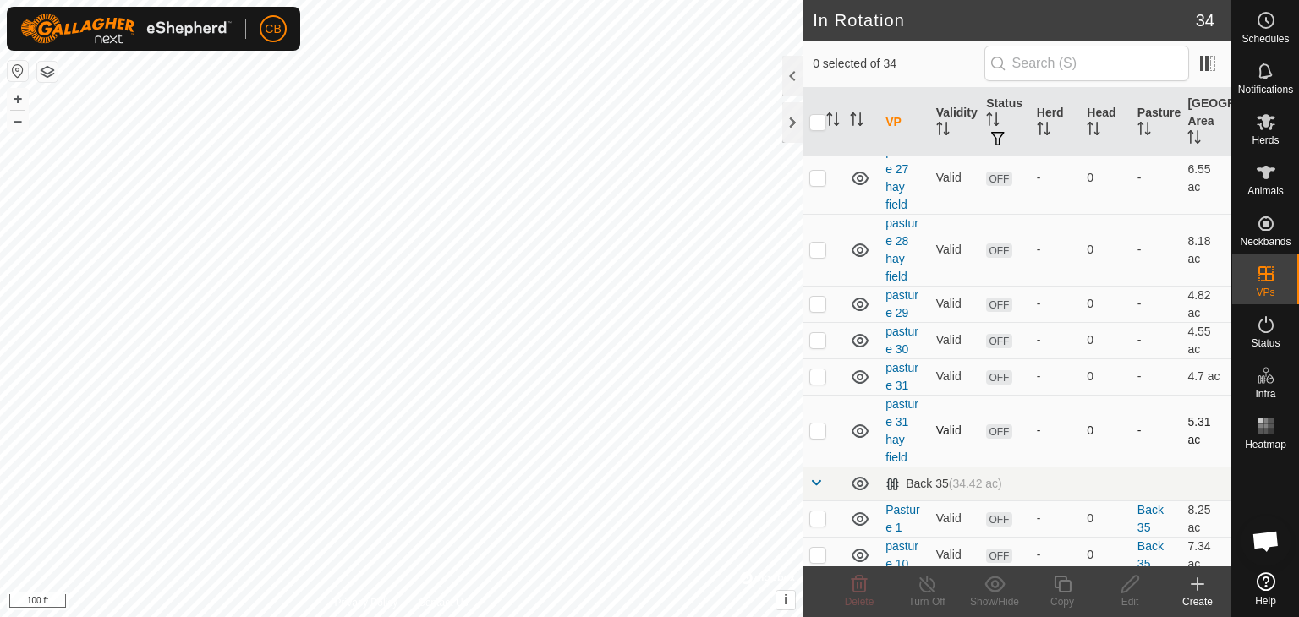
click at [815, 428] on p-checkbox at bounding box center [817, 431] width 17 height 14
checkbox input "true"
click at [1129, 588] on icon at bounding box center [1130, 584] width 17 height 17
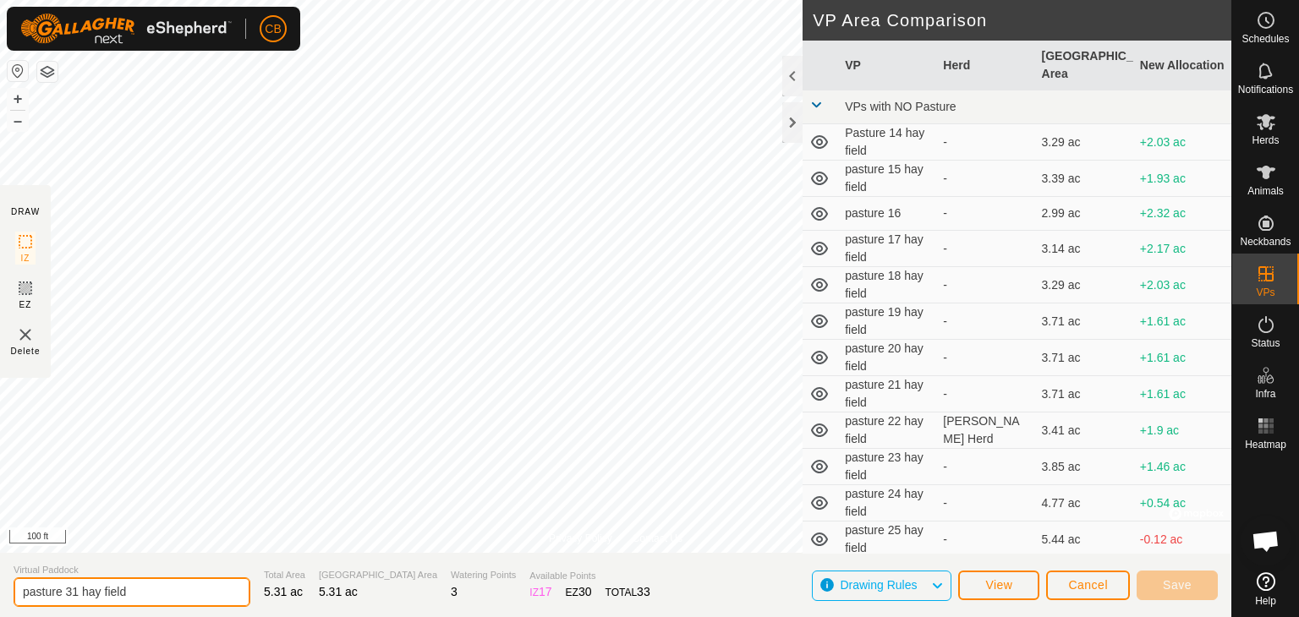
click at [78, 593] on input "pasture 31 hay field" at bounding box center [132, 593] width 237 height 30
click at [130, 593] on input "pasture 32 hay field" at bounding box center [132, 593] width 237 height 30
type input "pasture 32"
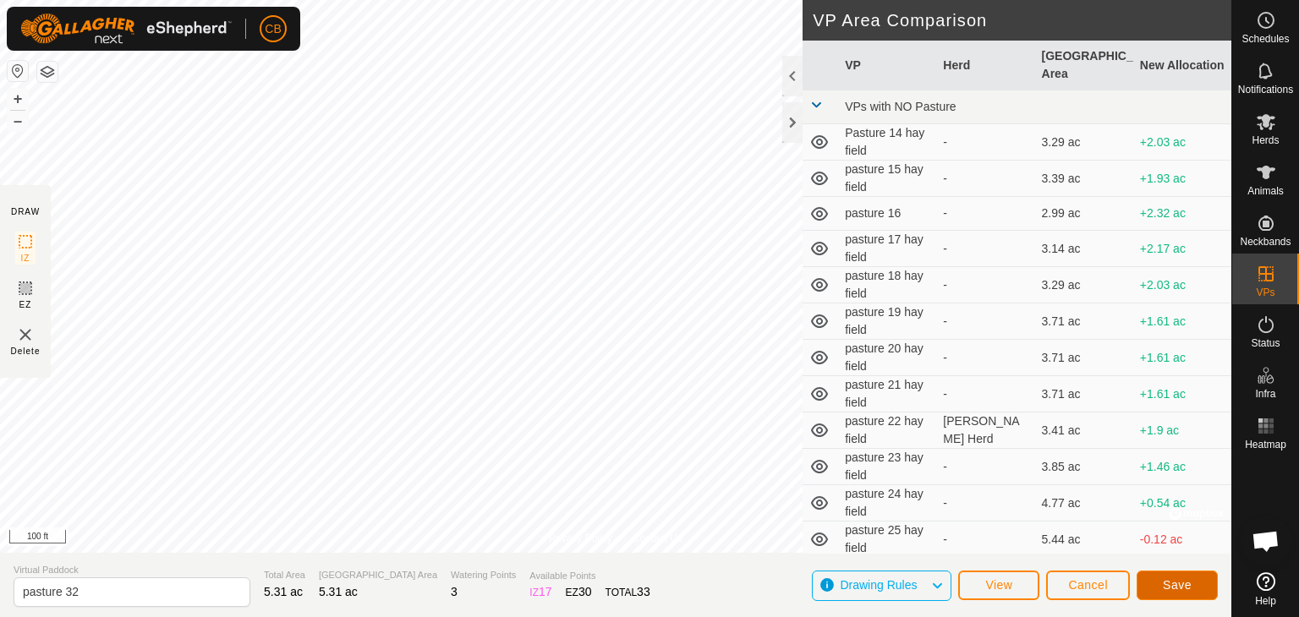
click at [1181, 579] on span "Save" at bounding box center [1177, 586] width 29 height 14
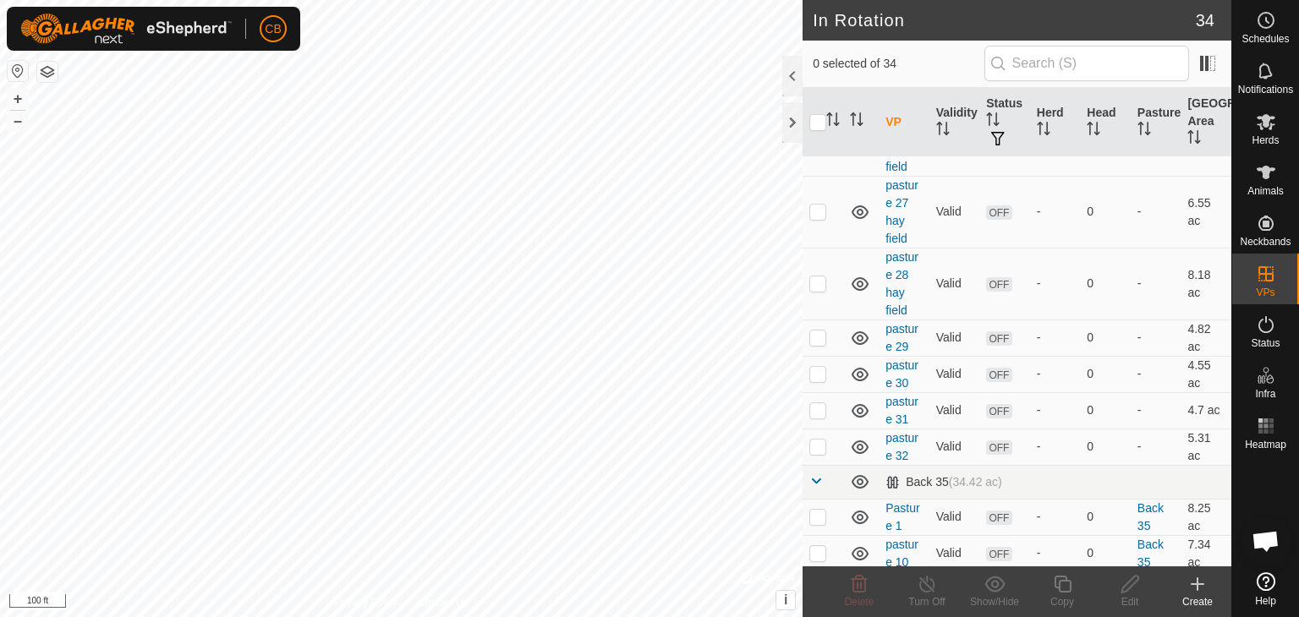
scroll to position [947, 0]
